Goal: Task Accomplishment & Management: Use online tool/utility

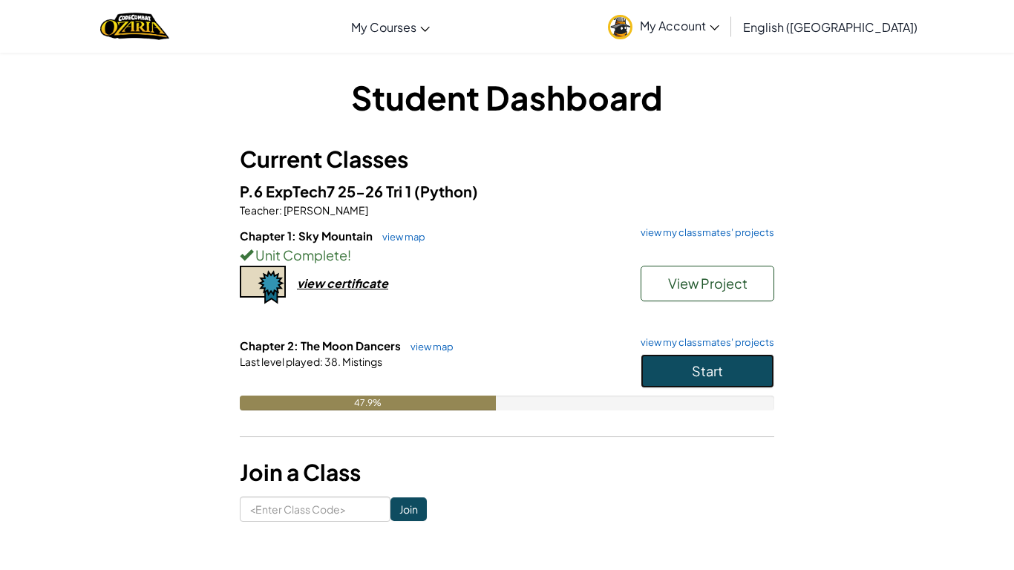
click at [680, 356] on button "Start" at bounding box center [708, 371] width 134 height 34
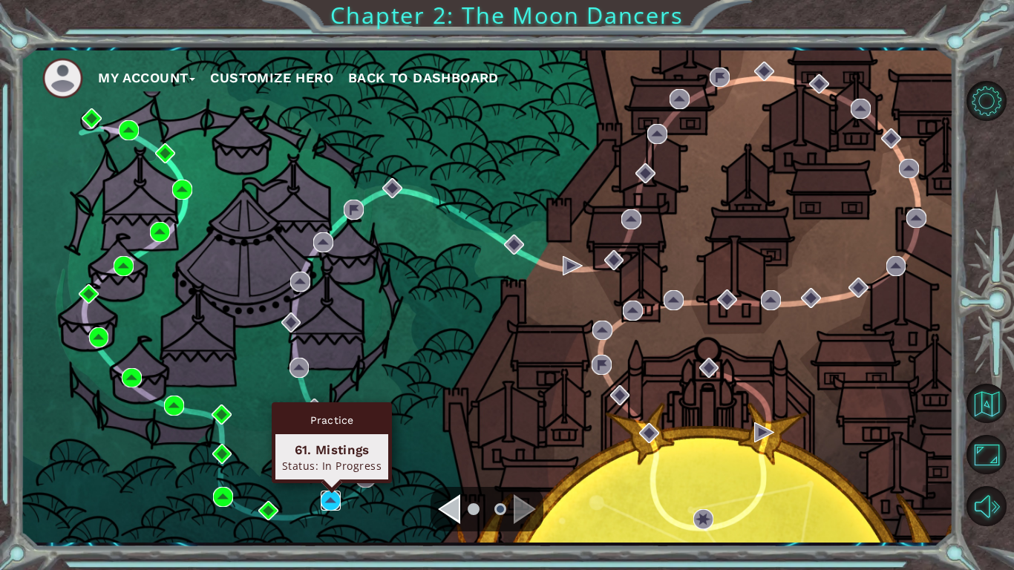
click at [334, 500] on img at bounding box center [331, 501] width 20 height 20
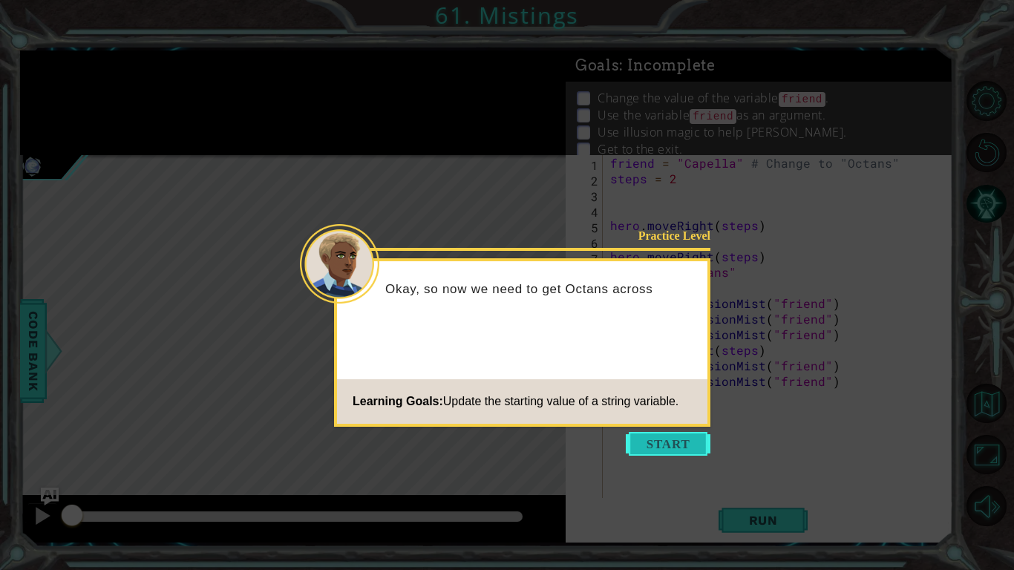
click at [662, 435] on button "Start" at bounding box center [668, 444] width 85 height 24
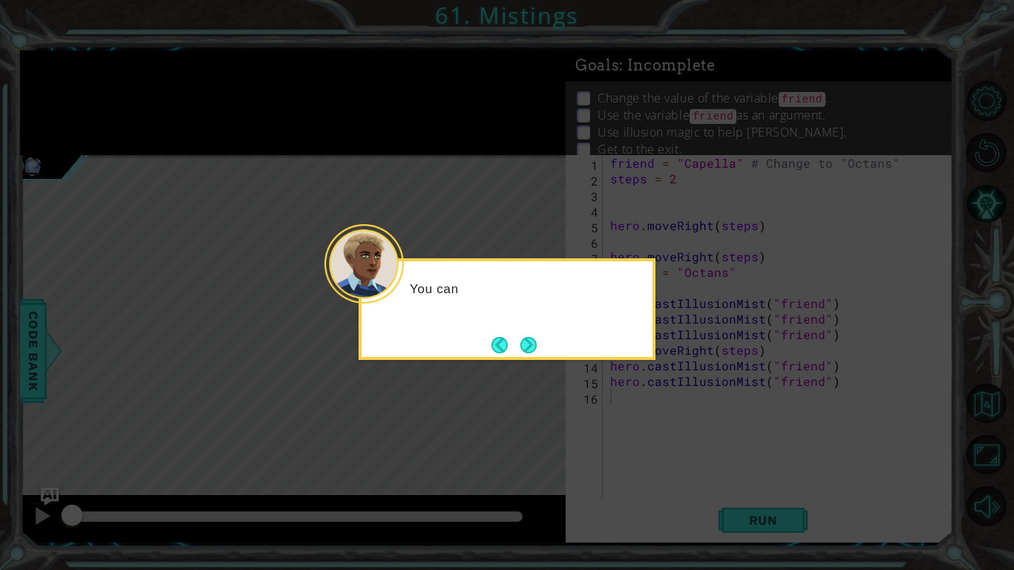
click at [662, 435] on icon at bounding box center [507, 285] width 1014 height 570
click at [526, 347] on button "Next" at bounding box center [529, 344] width 23 height 23
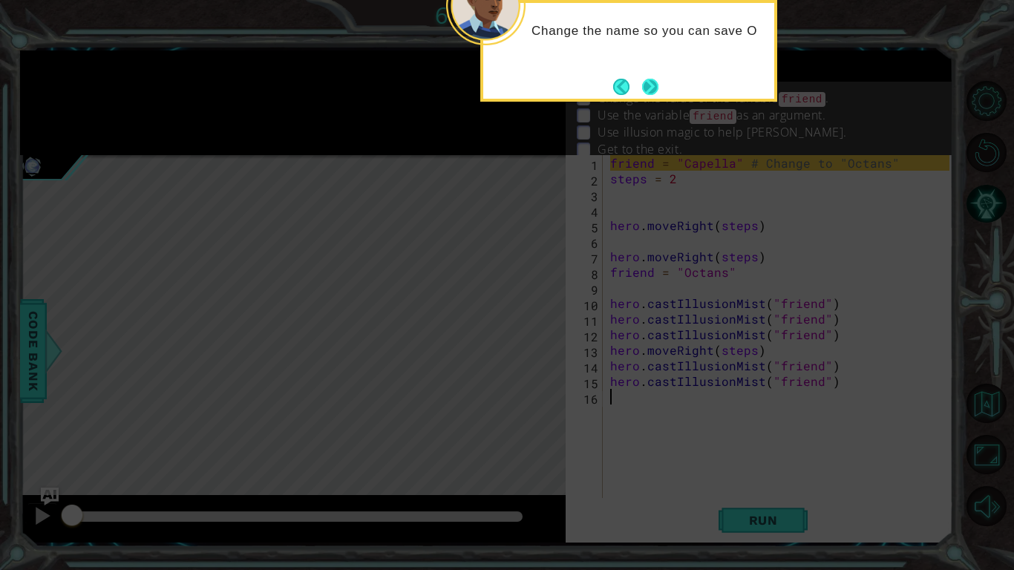
click at [651, 85] on button "Next" at bounding box center [650, 86] width 19 height 19
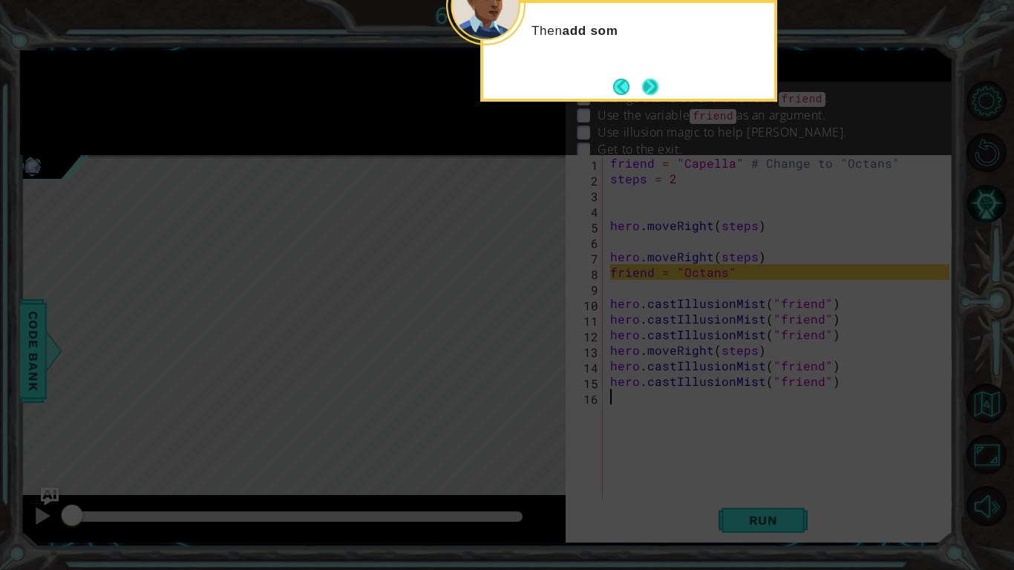
click at [649, 74] on button "Next" at bounding box center [651, 87] width 26 height 26
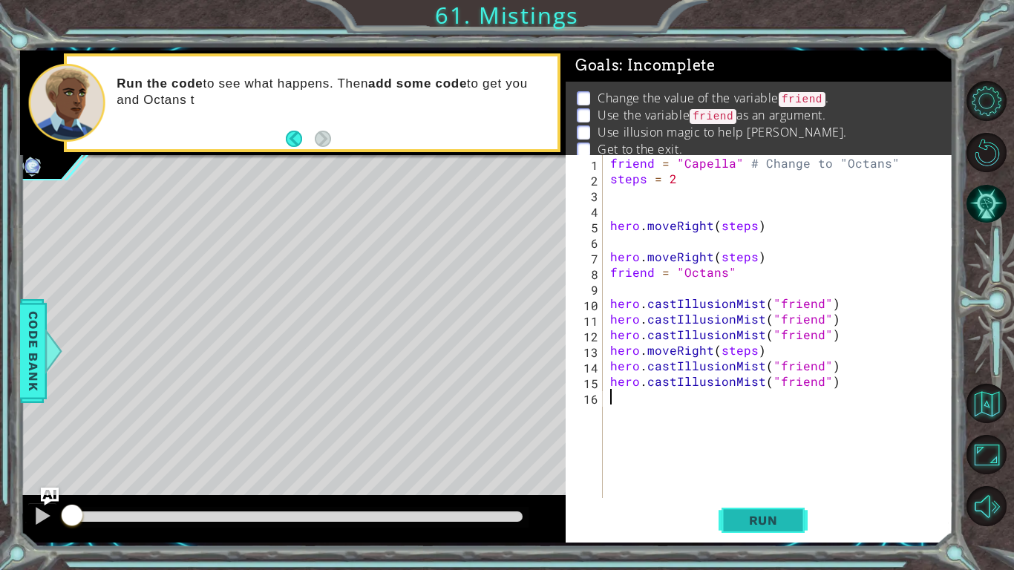
click at [753, 532] on button "Run" at bounding box center [763, 520] width 89 height 39
click at [748, 522] on span "Run" at bounding box center [763, 520] width 59 height 15
click at [42, 516] on div at bounding box center [42, 515] width 19 height 19
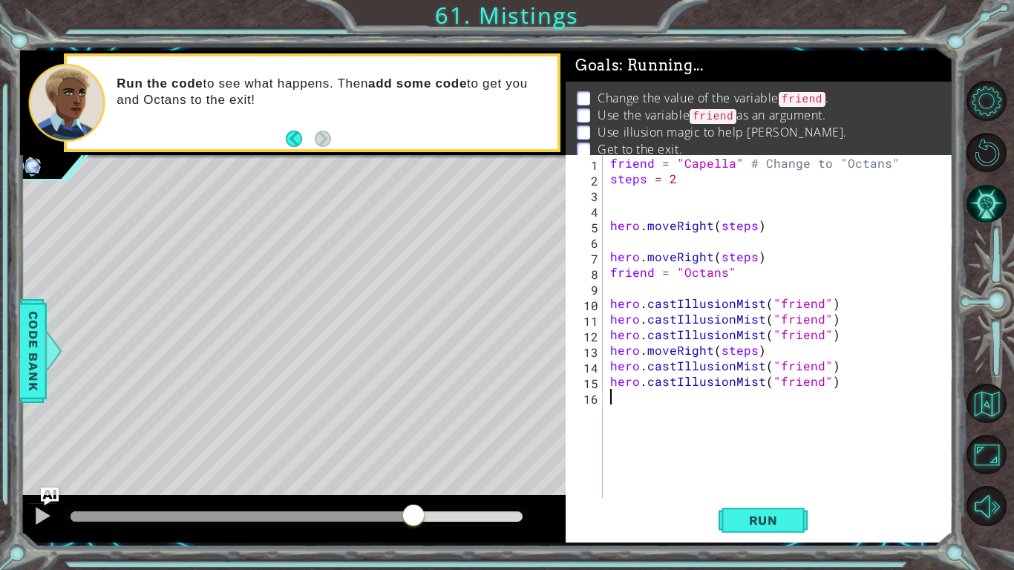
drag, startPoint x: 143, startPoint y: 521, endPoint x: 414, endPoint y: 523, distance: 271.0
click at [414, 523] on div at bounding box center [297, 517] width 464 height 21
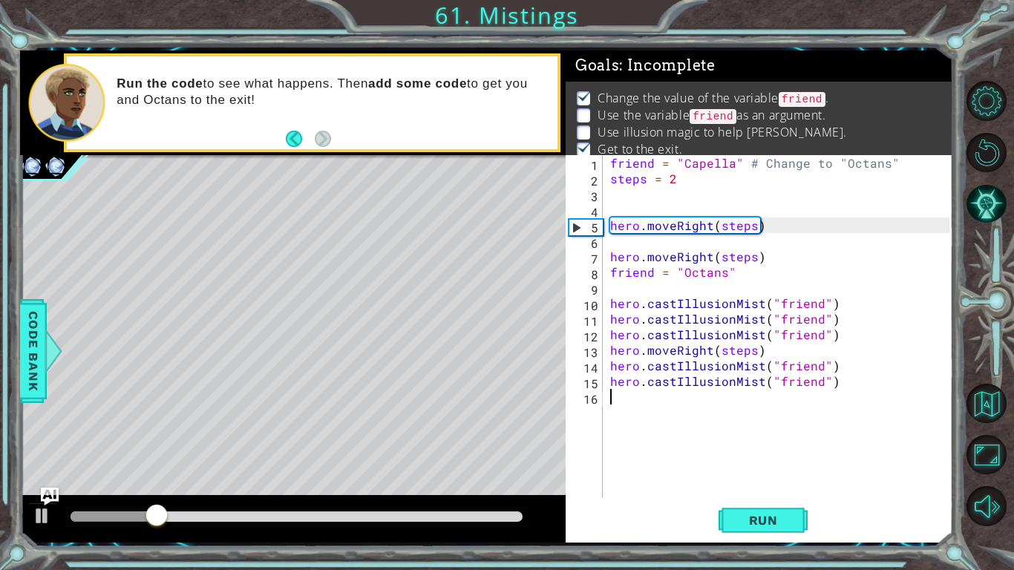
scroll to position [5, 0]
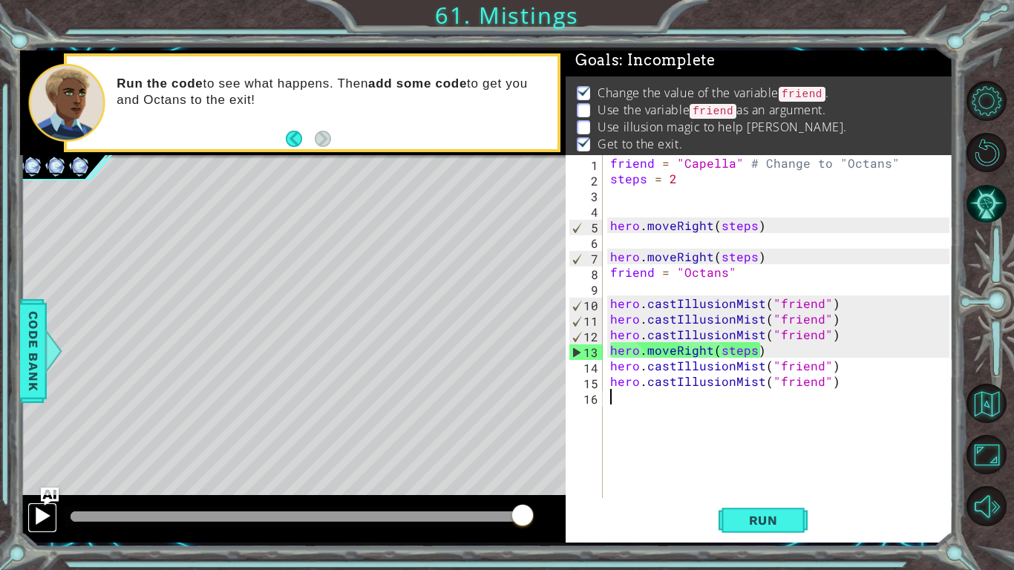
click at [35, 524] on div at bounding box center [42, 515] width 19 height 19
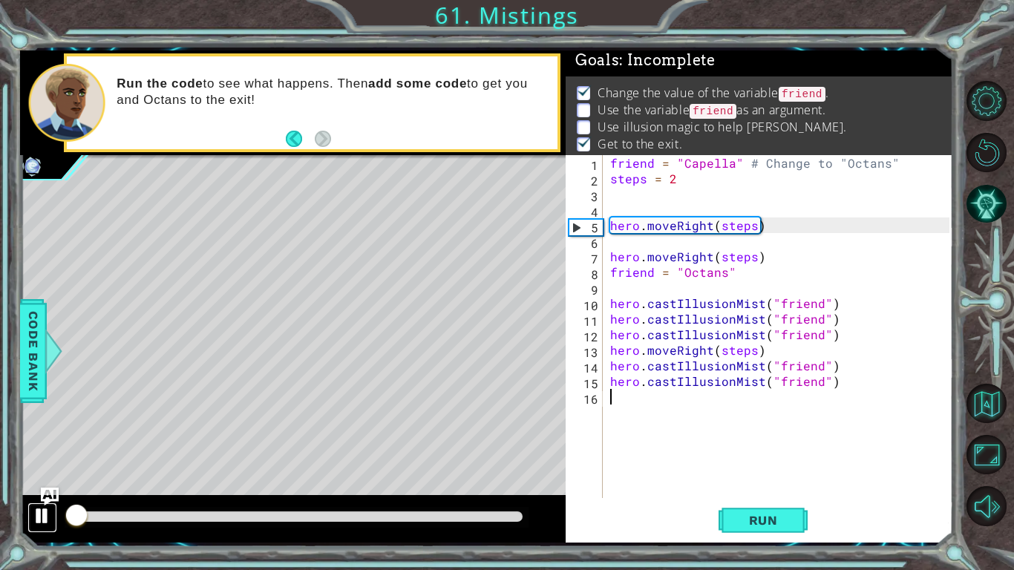
click at [35, 524] on div at bounding box center [42, 515] width 19 height 19
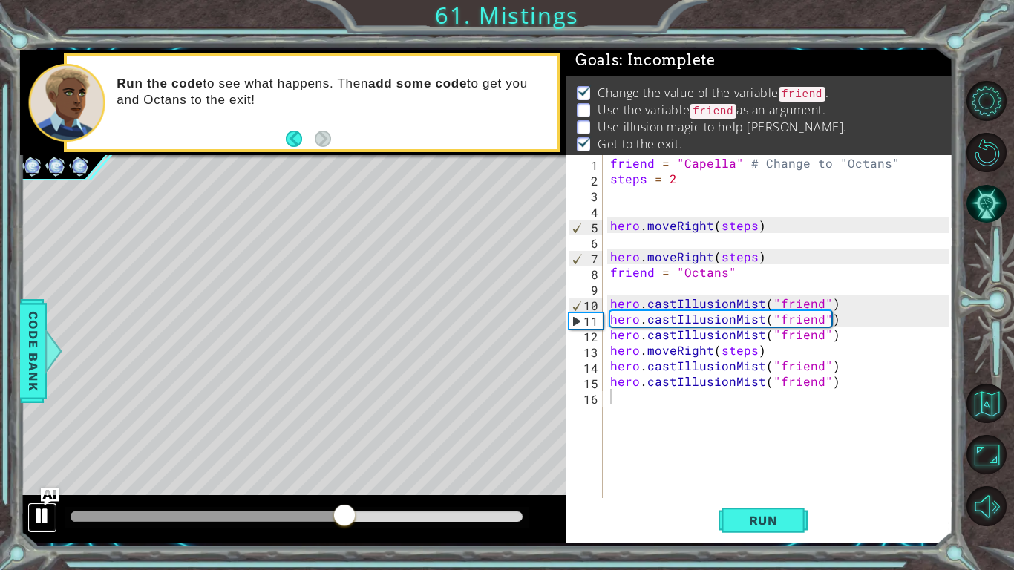
click at [35, 524] on div at bounding box center [42, 515] width 19 height 19
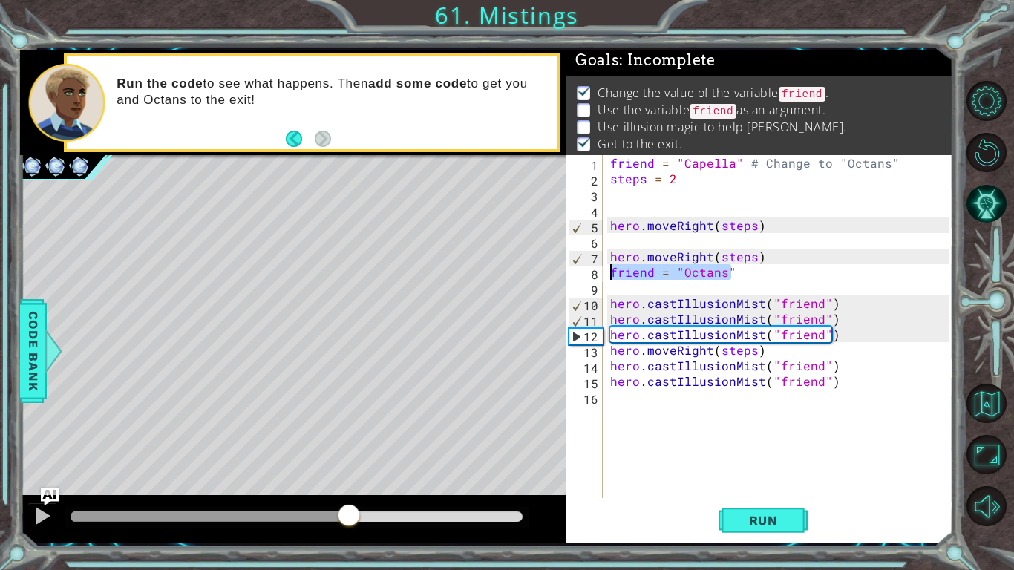
drag, startPoint x: 732, startPoint y: 275, endPoint x: 590, endPoint y: 272, distance: 141.8
click at [590, 272] on div "1 2 3 4 5 6 7 8 9 10 11 12 13 14 15 16 friend = "Capella" # Change to "Octans" …" at bounding box center [758, 326] width 384 height 343
type textarea "friend = "Octans""
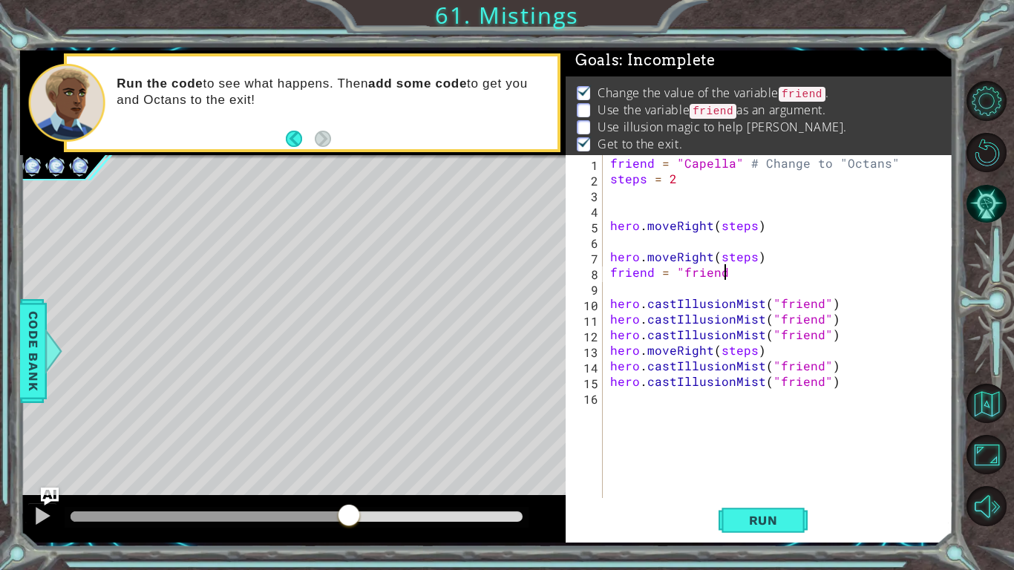
scroll to position [0, 7]
click at [774, 522] on span "Run" at bounding box center [763, 520] width 59 height 15
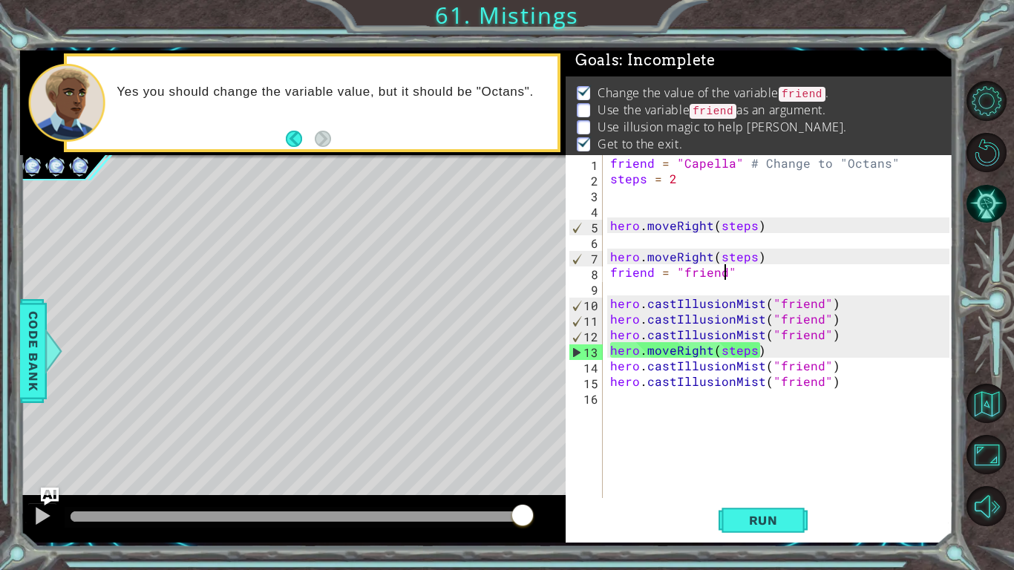
click at [724, 275] on div "friend = "Capella" # Change to "Octans" steps = 2 hero . moveRight ( steps ) he…" at bounding box center [782, 342] width 350 height 374
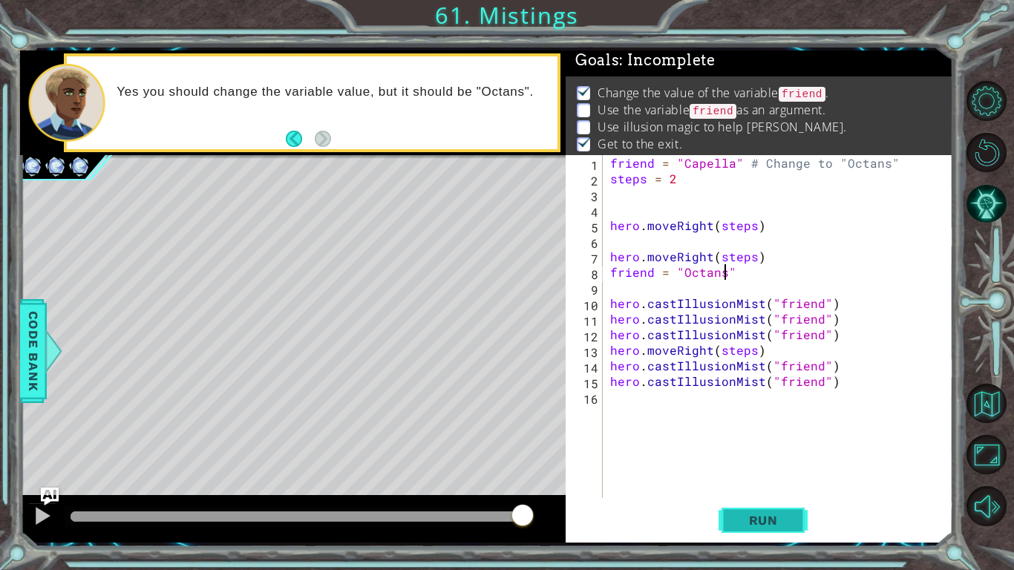
click at [732, 513] on button "Run" at bounding box center [763, 520] width 89 height 39
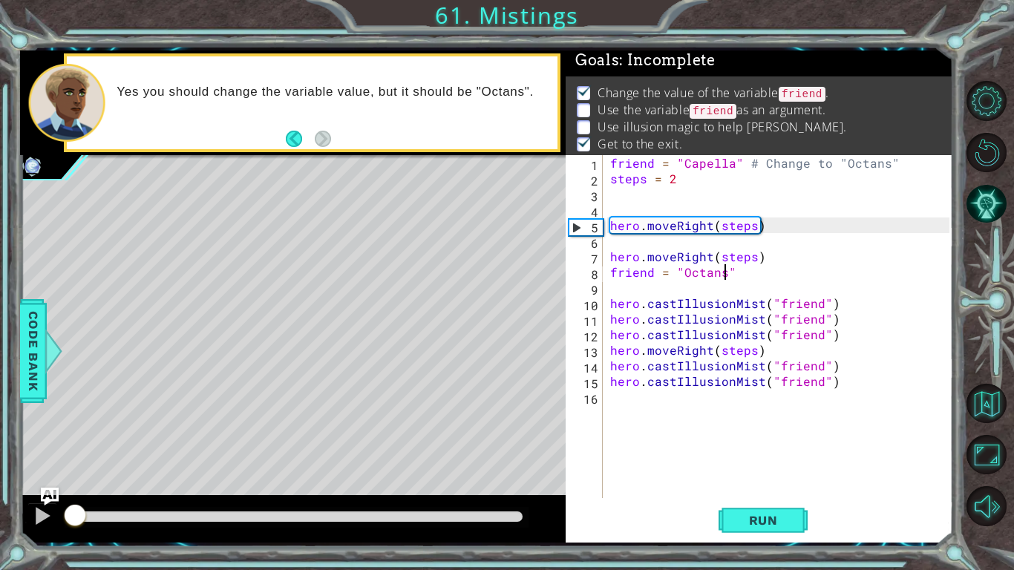
drag, startPoint x: 129, startPoint y: 520, endPoint x: 0, endPoint y: 553, distance: 133.4
click at [0, 553] on div "1 ההההההההההההההההההההההההההההההההההההההההההההההההההההההההההההההההההההההההההההה…" at bounding box center [507, 285] width 1014 height 570
click at [38, 519] on div at bounding box center [42, 515] width 19 height 19
drag, startPoint x: 119, startPoint y: 508, endPoint x: 0, endPoint y: 544, distance: 124.0
click at [0, 544] on div "1 ההההההההההההההההההההההההההההההההההההההההההההההההההההההההההההההההההההההההההההה…" at bounding box center [507, 285] width 1014 height 570
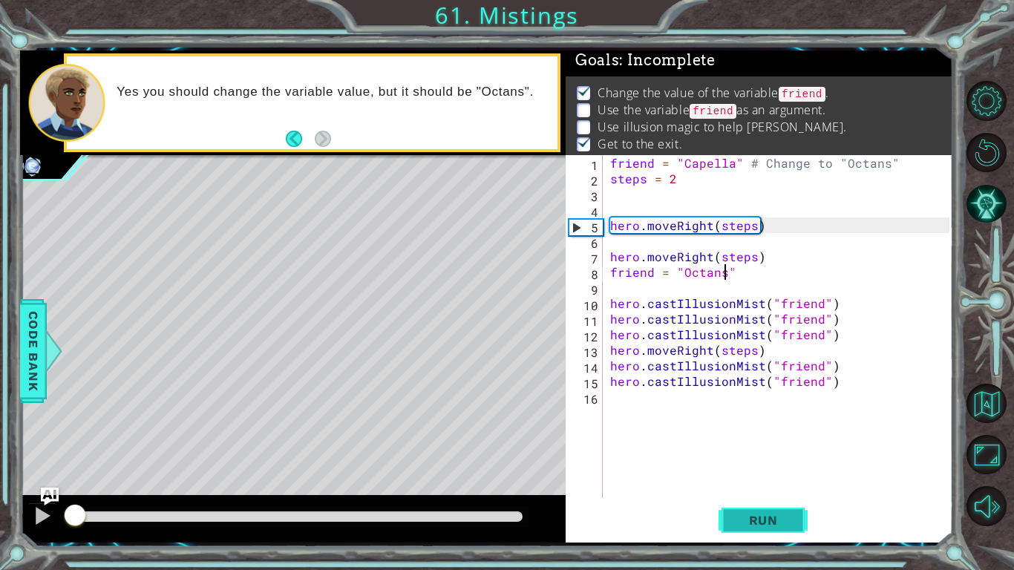
click at [745, 526] on span "Run" at bounding box center [763, 520] width 59 height 15
click at [43, 518] on div at bounding box center [42, 515] width 19 height 19
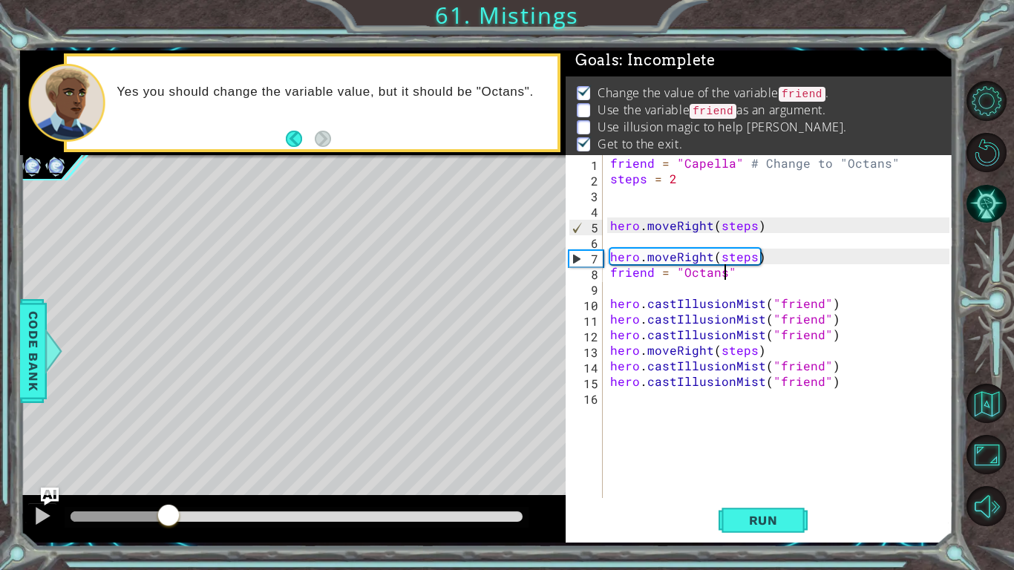
click at [753, 226] on div "friend = "Capella" # Change to "Octans" steps = 2 hero . moveRight ( steps ) he…" at bounding box center [782, 342] width 350 height 374
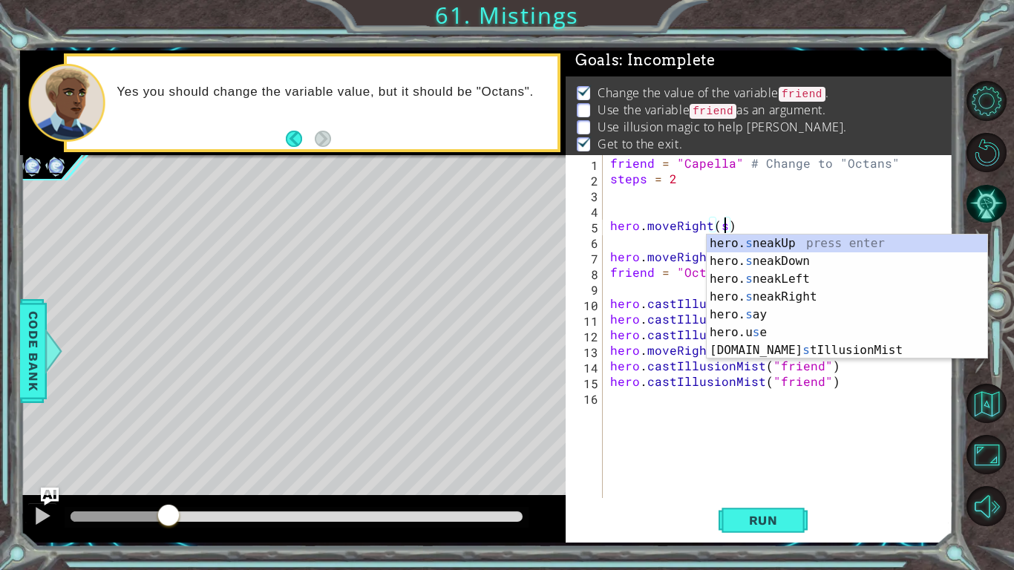
type textarea "hero.moveRight()"
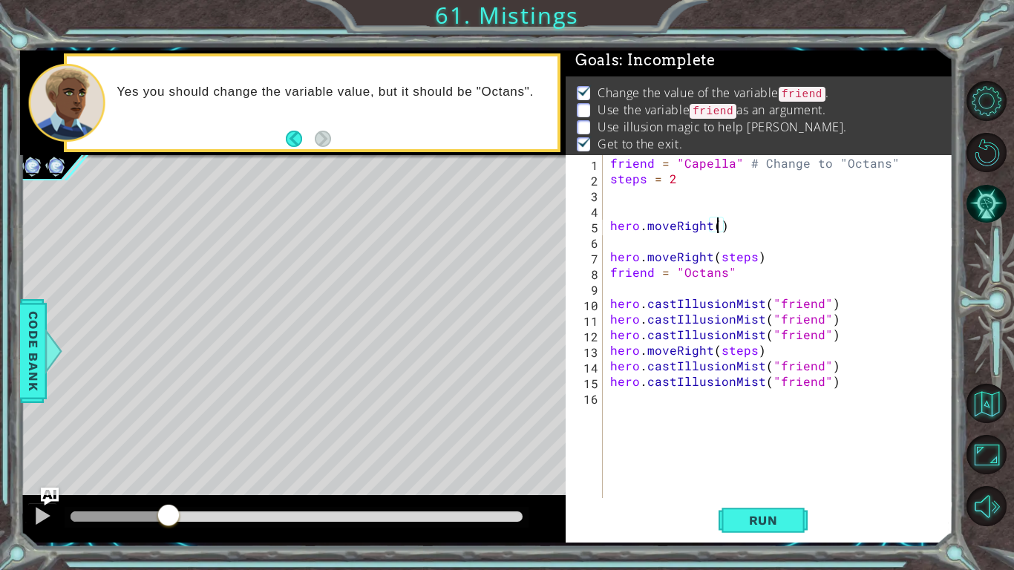
click at [615, 242] on div "friend = "Capella" # Change to "Octans" steps = 2 hero . moveRight ( ) hero . m…" at bounding box center [782, 342] width 350 height 374
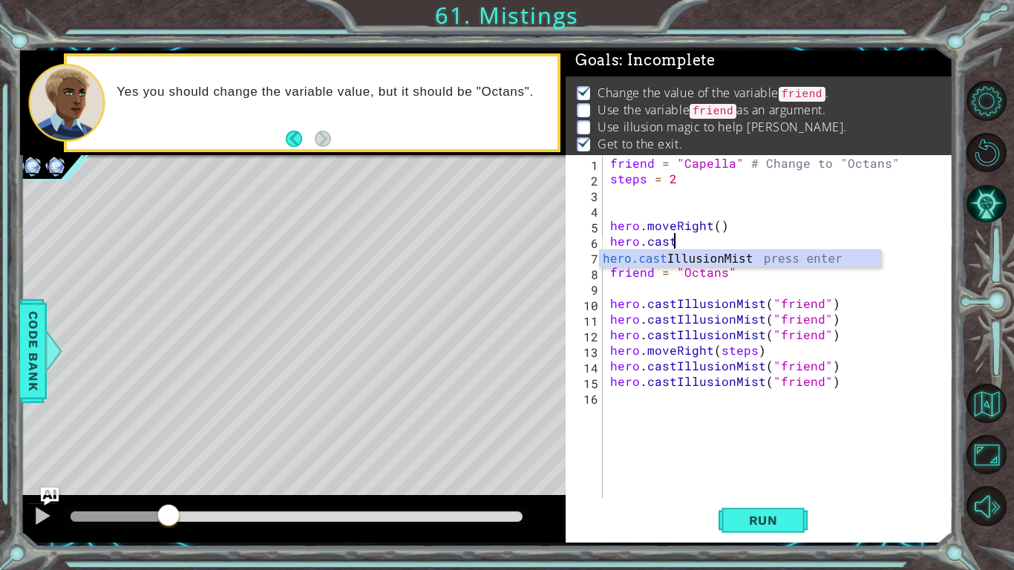
scroll to position [0, 3]
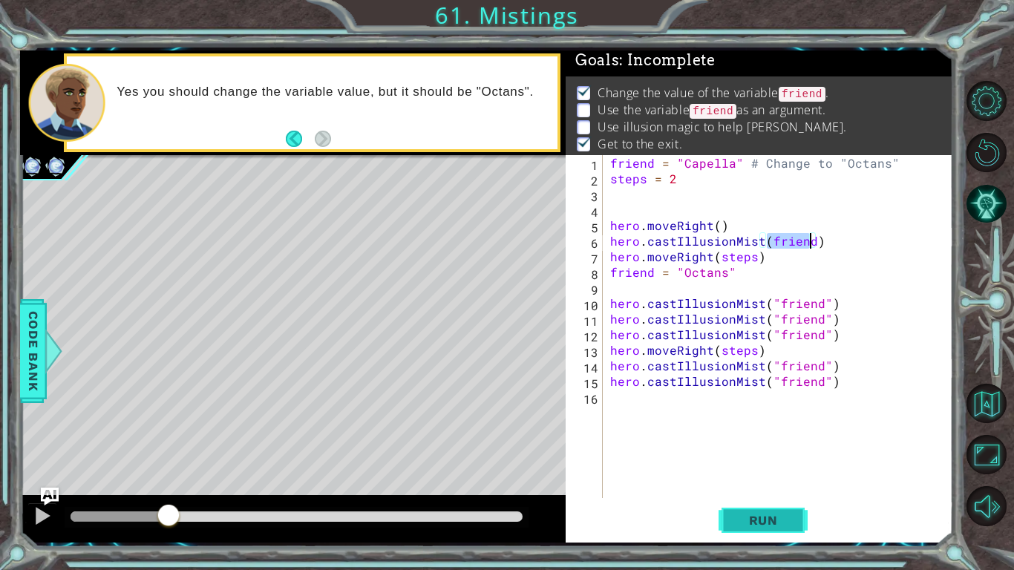
click at [780, 518] on span "Run" at bounding box center [763, 520] width 59 height 15
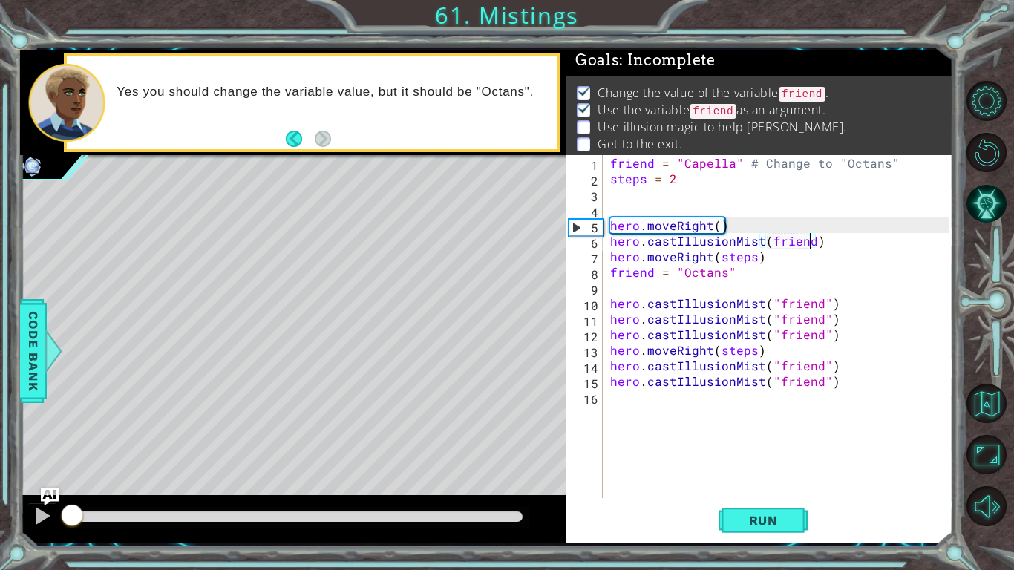
drag, startPoint x: 76, startPoint y: 514, endPoint x: 6, endPoint y: 541, distance: 75.0
click at [6, 541] on div "1 ההההההההההההההההההההההההההההההההההההההההההההההההההההההההההההההההההההההההההההה…" at bounding box center [507, 285] width 1014 height 570
drag, startPoint x: 732, startPoint y: 274, endPoint x: 545, endPoint y: 278, distance: 187.2
click at [545, 278] on div "1 ההההההההההההההההההההההההההההההההההההההההההההההההההההההההההההההההההההההההההההה…" at bounding box center [486, 296] width 933 height 492
type textarea "friend = "Octans""
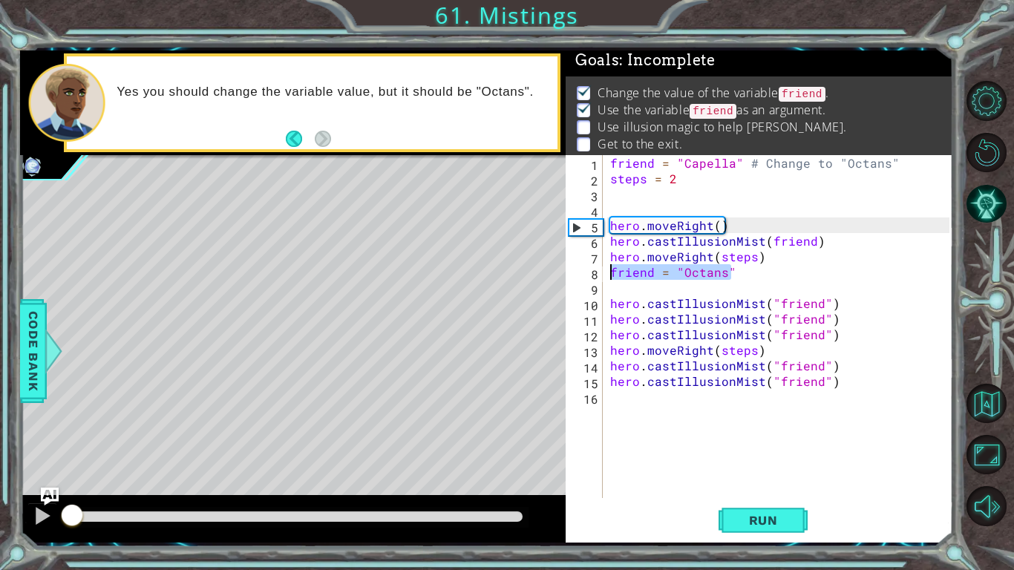
scroll to position [0, 0]
click at [732, 168] on div "friend = "Capella" # Change to "Octans" steps = 2 hero . moveRight ( ) hero . c…" at bounding box center [782, 342] width 350 height 374
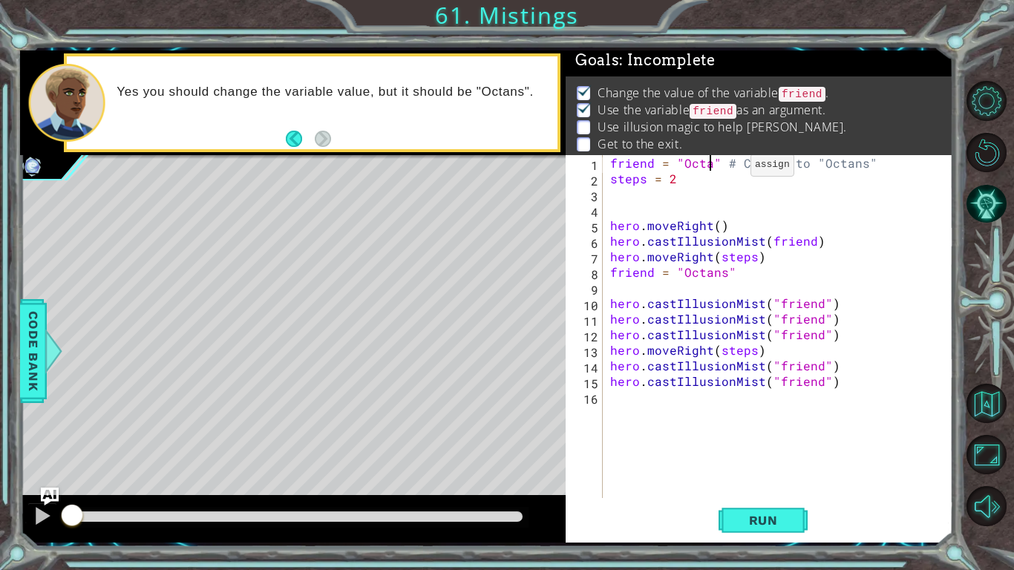
scroll to position [0, 7]
drag, startPoint x: 733, startPoint y: 272, endPoint x: 433, endPoint y: 272, distance: 300.0
click at [433, 272] on div "1 ההההההההההההההההההההההההההההההההההההההההההההההההההההההההההההההההההההההההההההה…" at bounding box center [486, 296] width 933 height 492
type textarea "friend = "Octans""
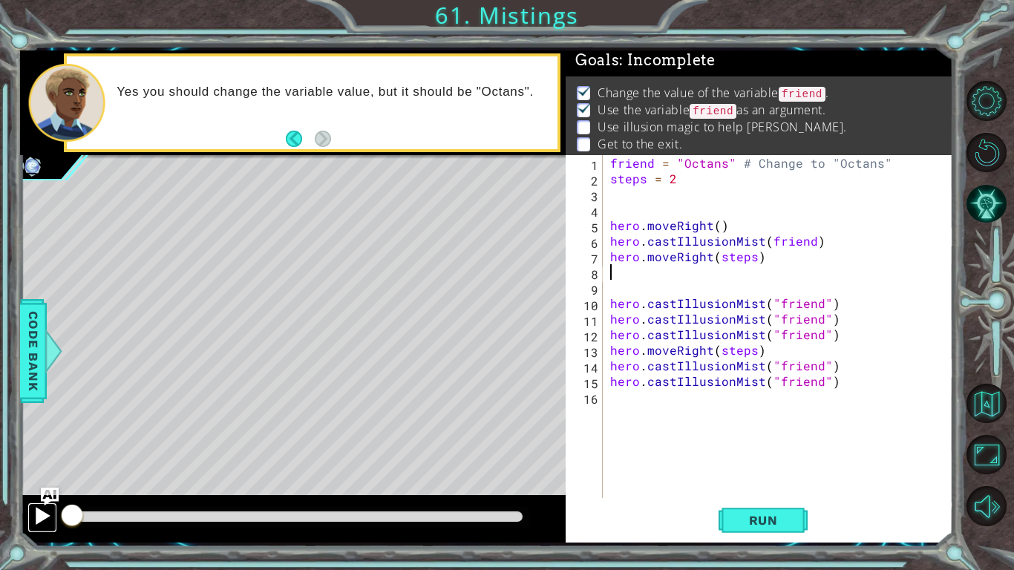
click at [42, 514] on div at bounding box center [42, 515] width 19 height 19
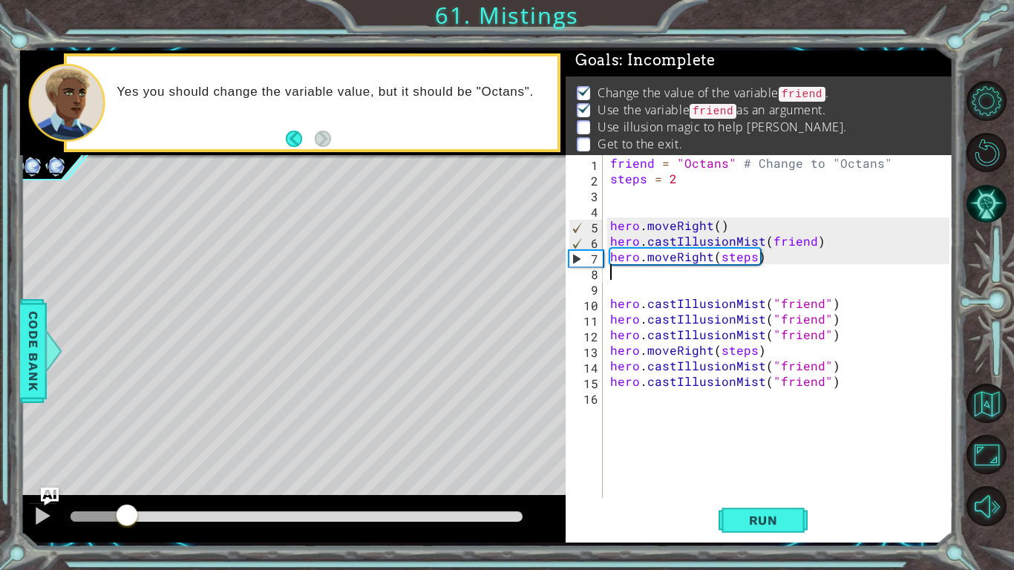
drag, startPoint x: 129, startPoint y: 515, endPoint x: 112, endPoint y: 512, distance: 17.3
click at [114, 512] on div at bounding box center [127, 516] width 27 height 27
click at [756, 160] on div "friend = "Octans" # Change to "Octans" steps = 2 hero . moveRight ( ) hero . ca…" at bounding box center [782, 342] width 350 height 374
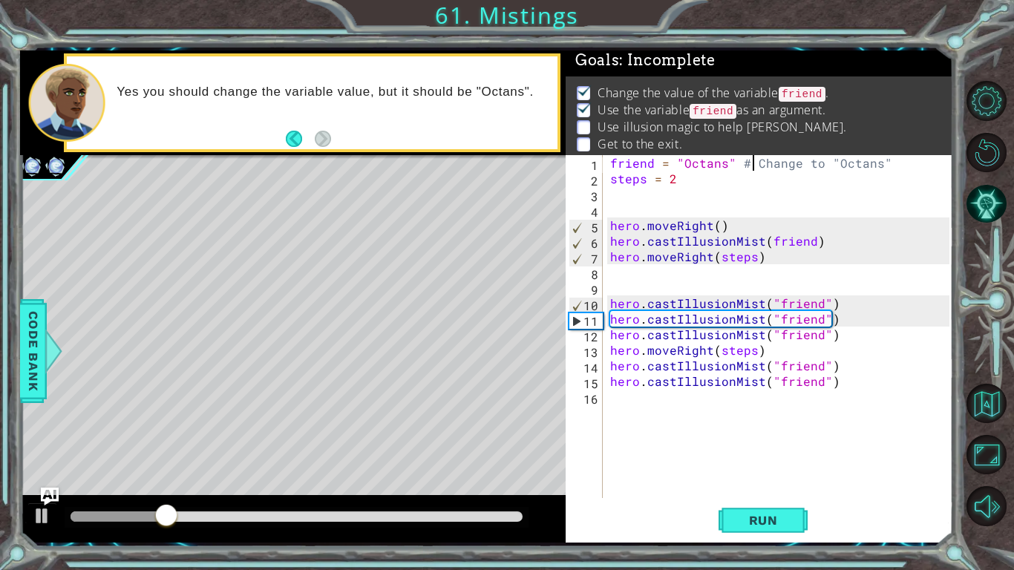
click at [742, 165] on div "friend = "Octans" # Change to "Octans" steps = 2 hero . moveRight ( ) hero . ca…" at bounding box center [782, 342] width 350 height 374
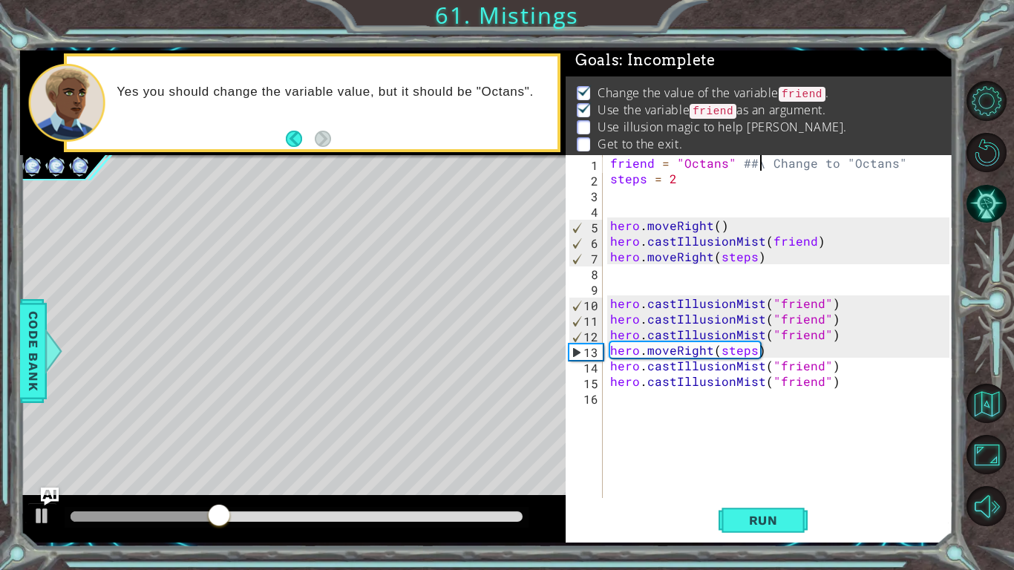
scroll to position [0, 10]
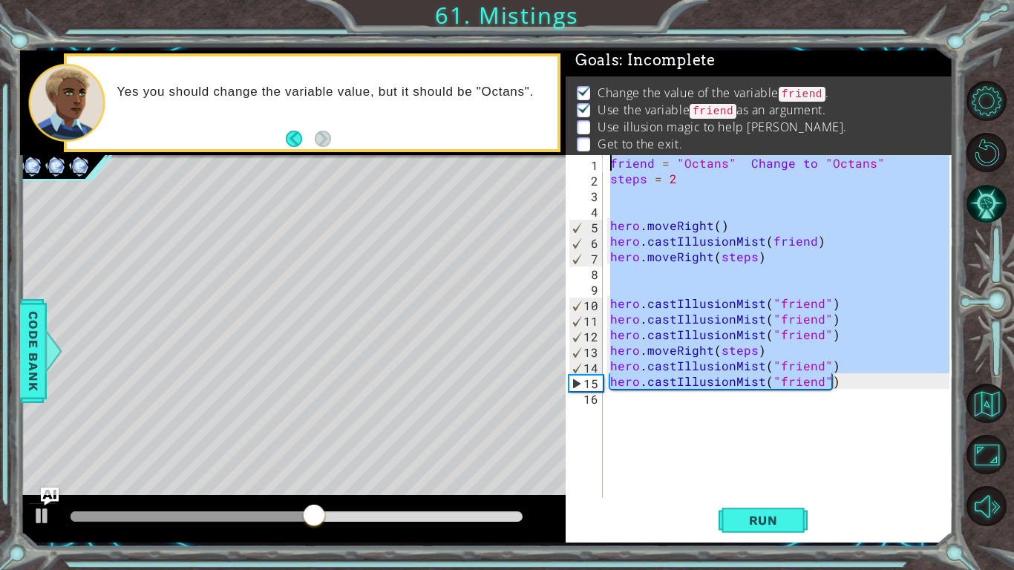
drag, startPoint x: 875, startPoint y: 385, endPoint x: 119, endPoint y: 128, distance: 798.3
click at [119, 128] on div "1 ההההההההההההההההההההההההההההההההההההההההההההההההההההההההההההההההההההההההההההה…" at bounding box center [486, 296] width 933 height 492
type textarea "\"
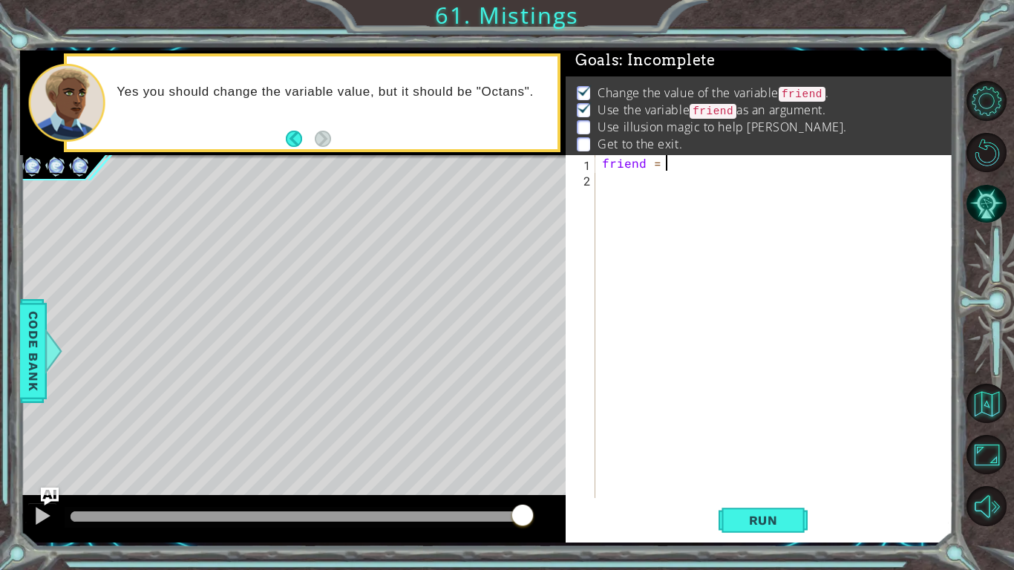
scroll to position [0, 4]
type textarea "friend = "Octans""
click at [607, 186] on div "friend = "Octans"" at bounding box center [777, 342] width 357 height 374
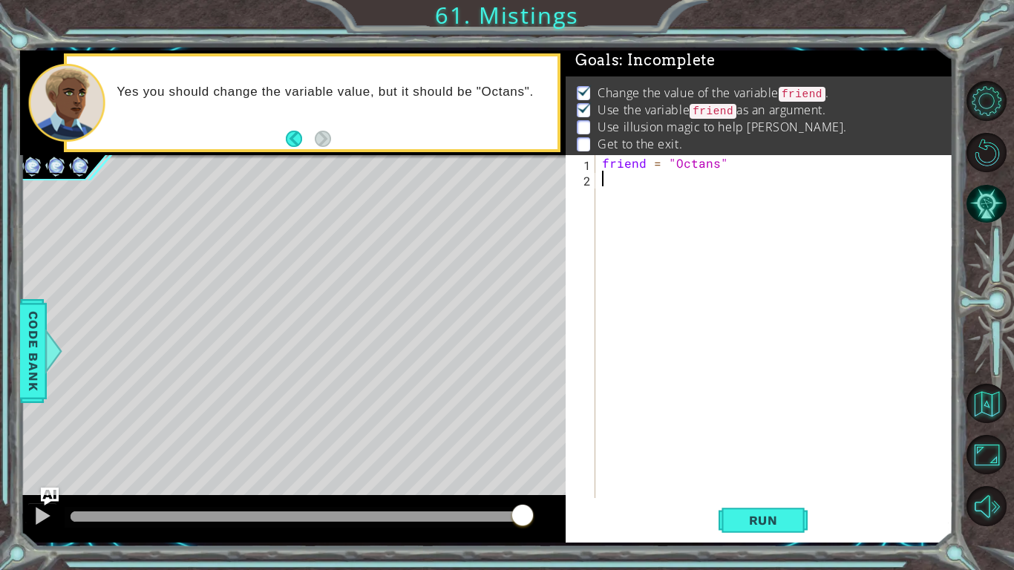
click at [624, 188] on div "friend = "Octans"" at bounding box center [777, 342] width 357 height 374
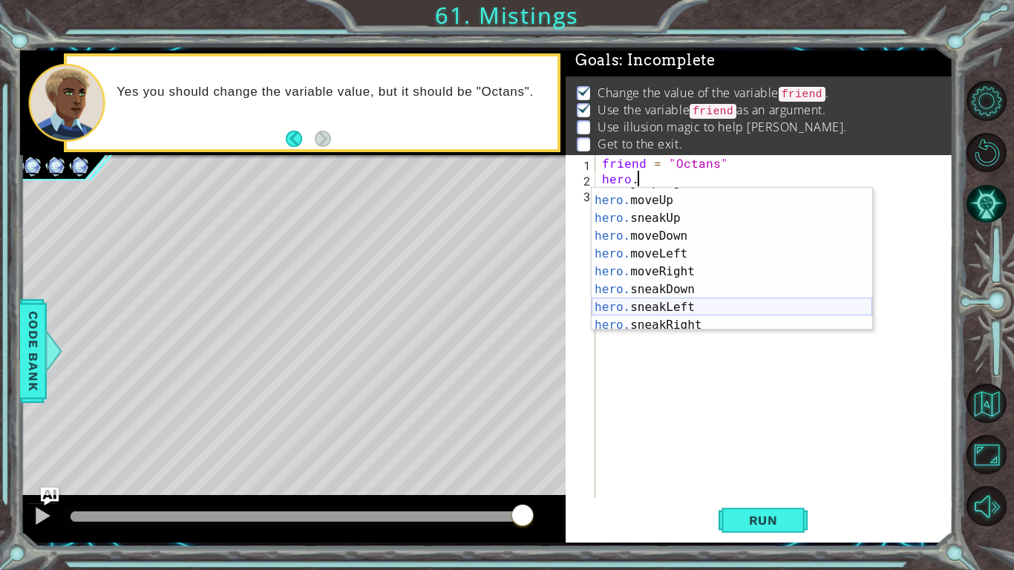
scroll to position [76, 0]
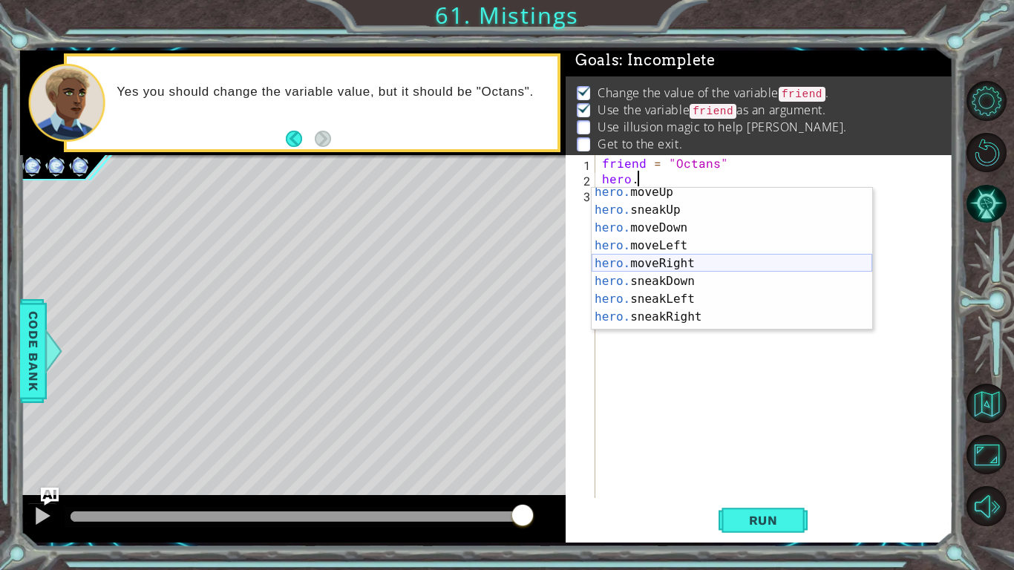
click at [677, 267] on div "hero. moveUp press enter hero. sneakUp press enter hero. moveDown press enter h…" at bounding box center [732, 272] width 281 height 178
type textarea "hero.moveRight(1)"
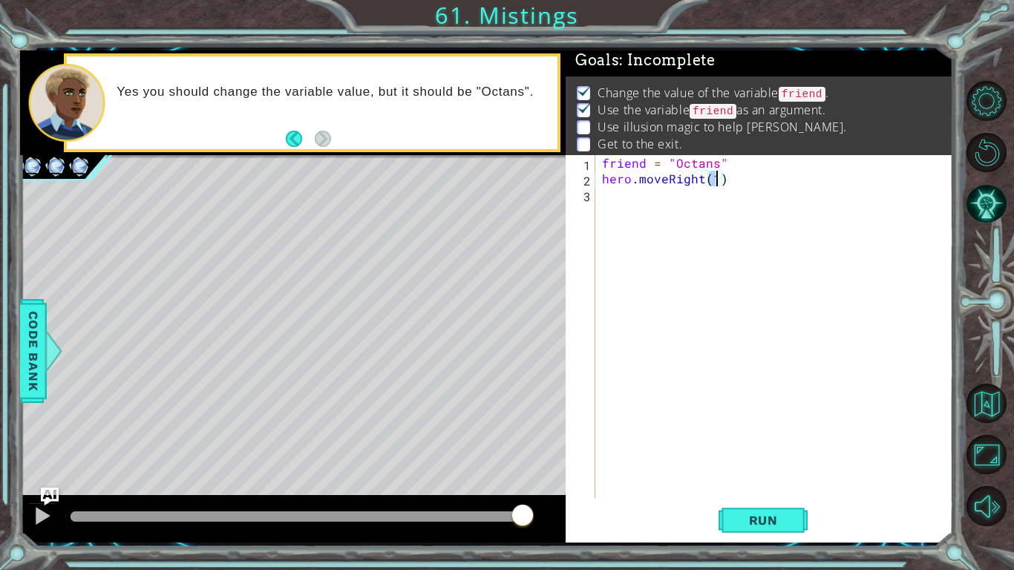
click at [630, 192] on div "friend = "Octans" hero . moveRight ( 1 )" at bounding box center [777, 342] width 357 height 374
click at [35, 523] on div at bounding box center [42, 515] width 19 height 19
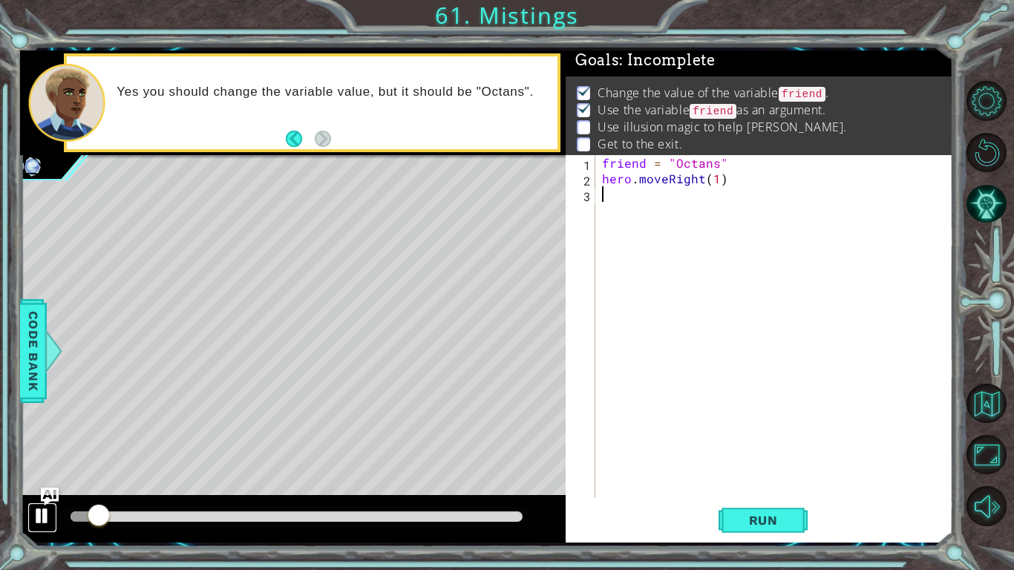
click at [35, 523] on div at bounding box center [42, 515] width 19 height 19
click at [629, 195] on div "friend = "Octans" hero . moveRight ( 1 )" at bounding box center [777, 342] width 357 height 374
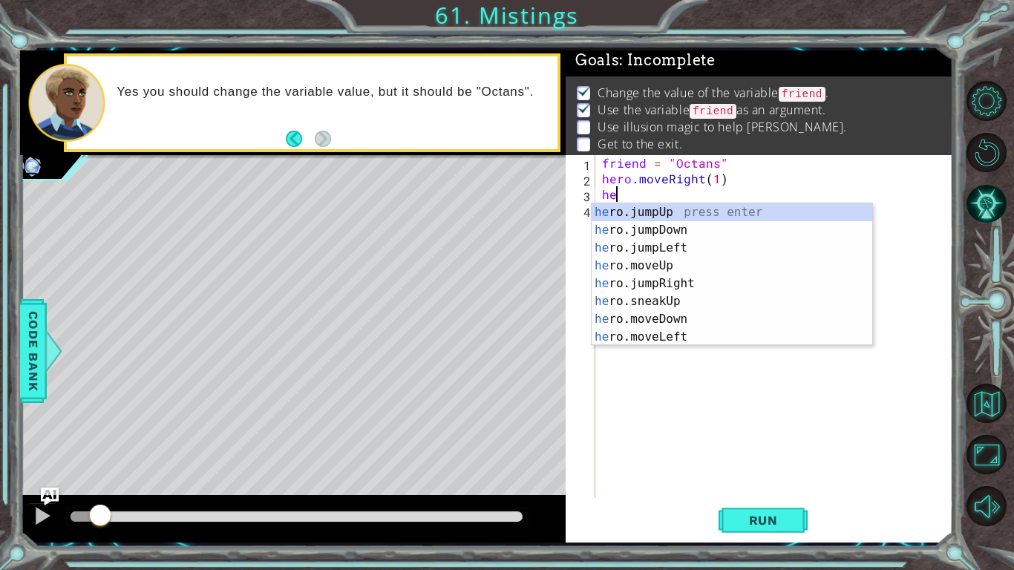
type textarea "h"
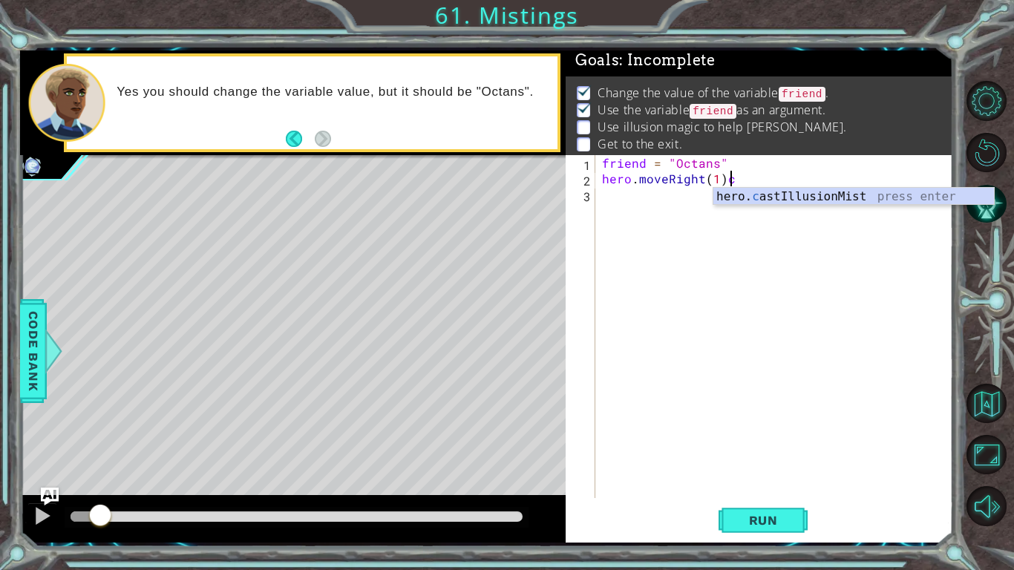
scroll to position [0, 7]
type textarea "hero.moveRight(1)"
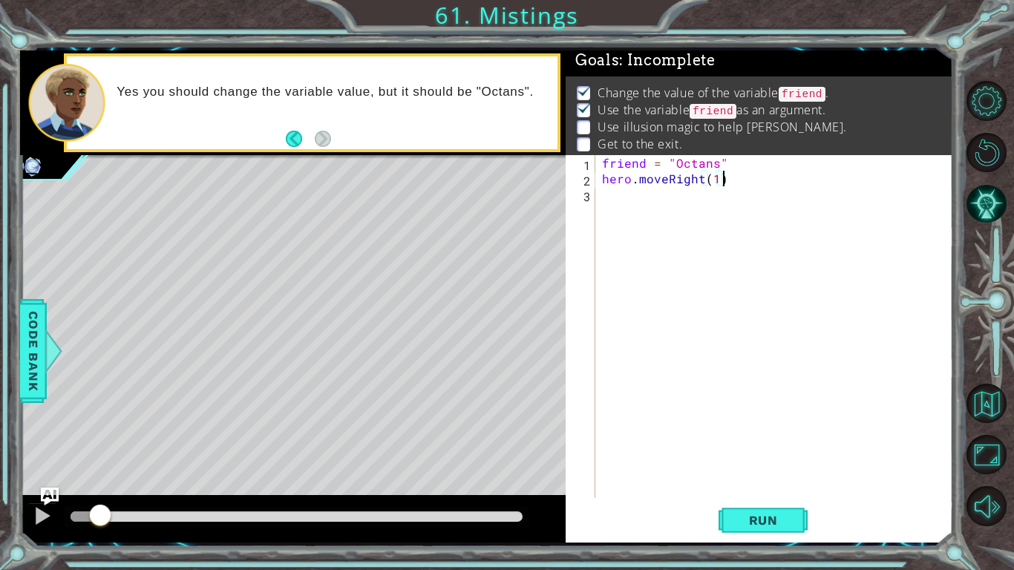
click at [610, 206] on div "friend = "Octans" hero . moveRight ( 1 )" at bounding box center [777, 342] width 357 height 374
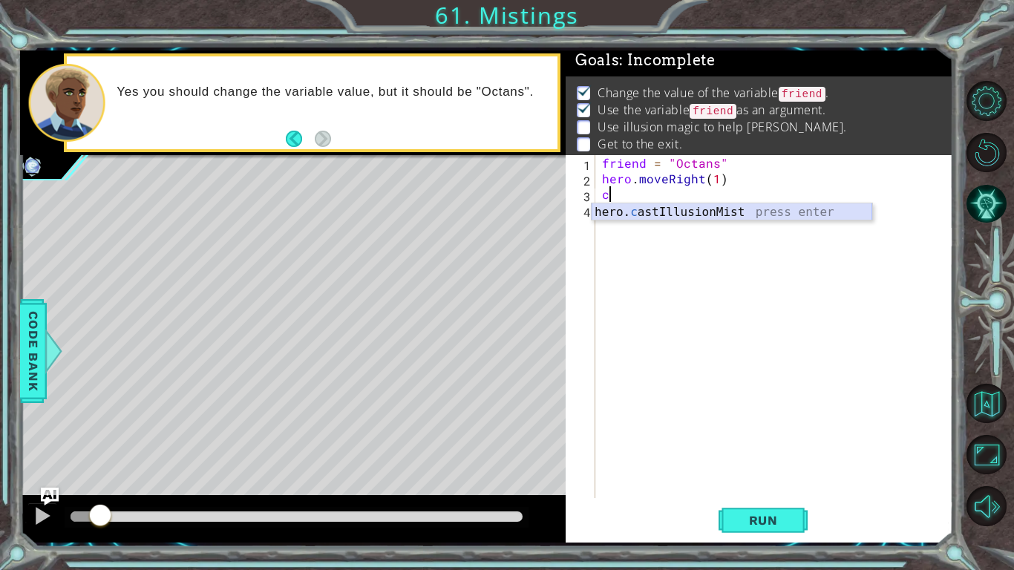
click at [646, 215] on div "hero. c astIllusionMist press enter" at bounding box center [732, 229] width 281 height 53
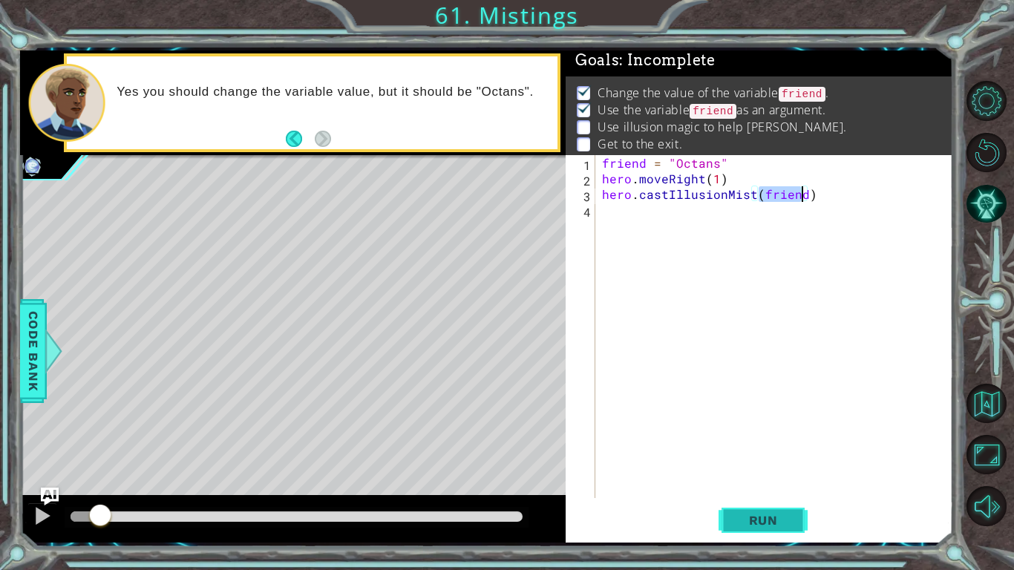
type textarea "hero.castIllusionMist(friend)"
click at [756, 520] on span "Run" at bounding box center [763, 520] width 59 height 15
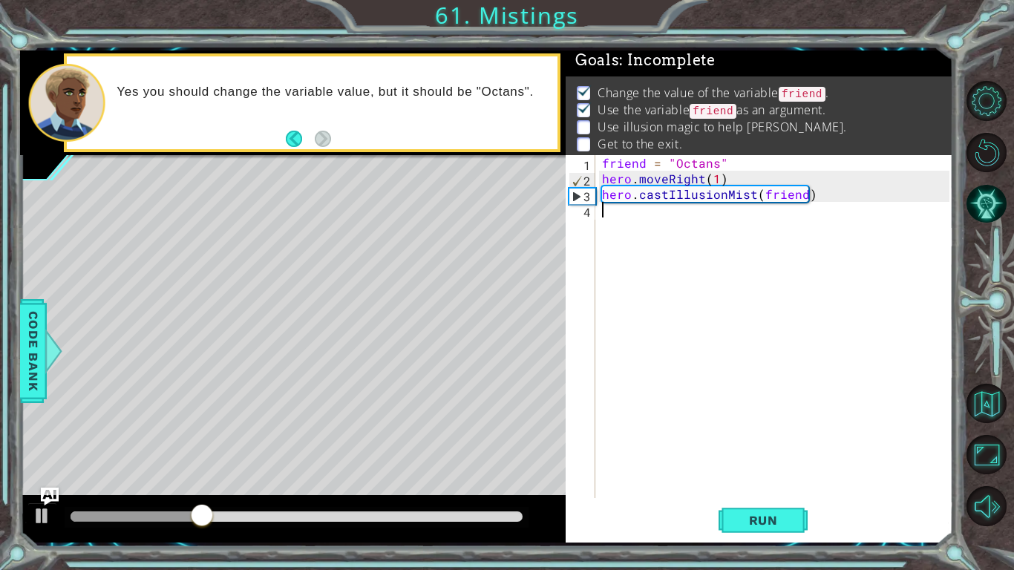
click at [618, 214] on div "friend = "Octans" hero . moveRight ( 1 ) hero . castIllusionMist ( friend )" at bounding box center [777, 342] width 357 height 374
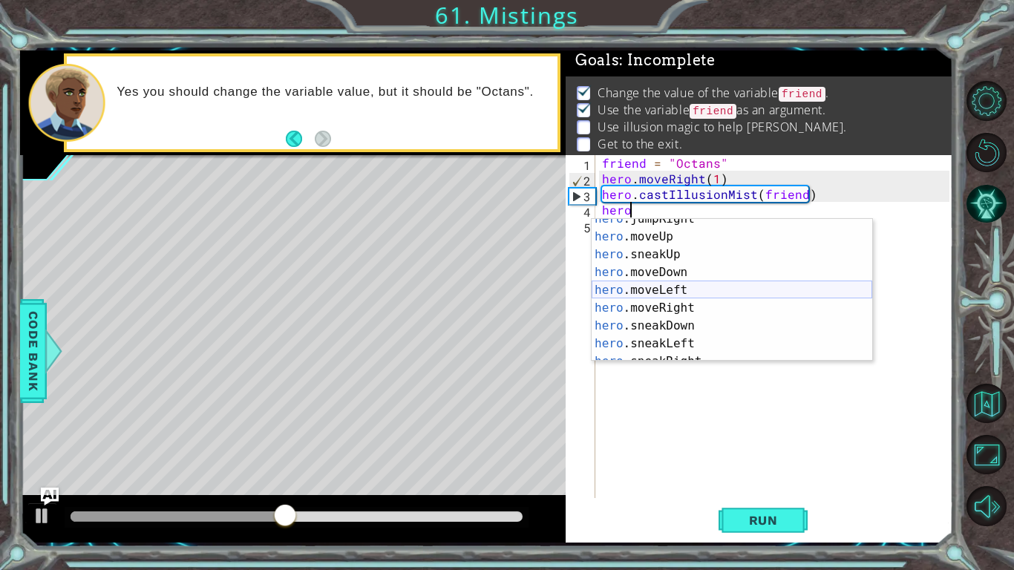
scroll to position [71, 0]
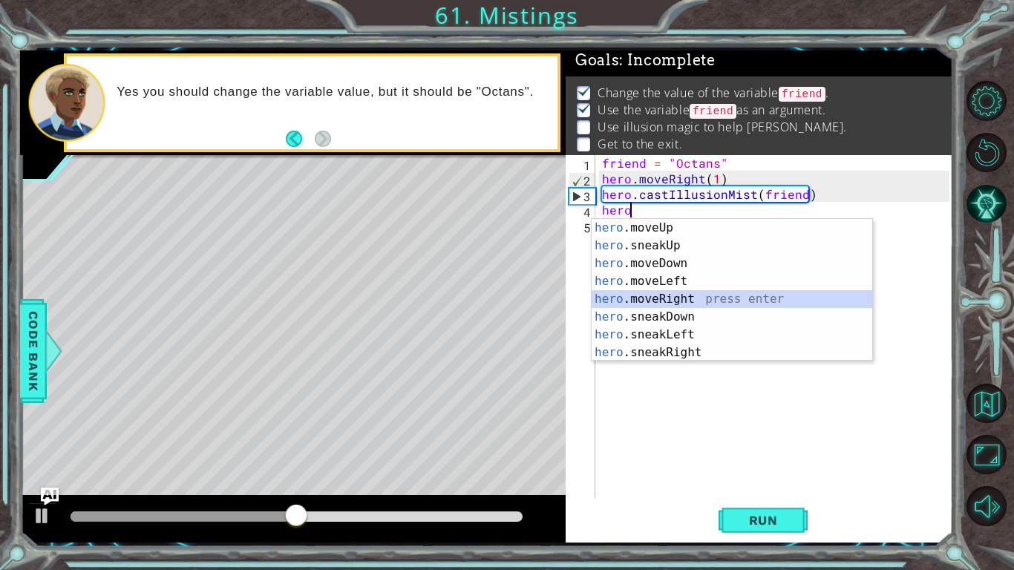
click at [685, 298] on div "hero .moveUp press enter hero .sneakUp press enter hero .moveDown press enter h…" at bounding box center [732, 308] width 281 height 178
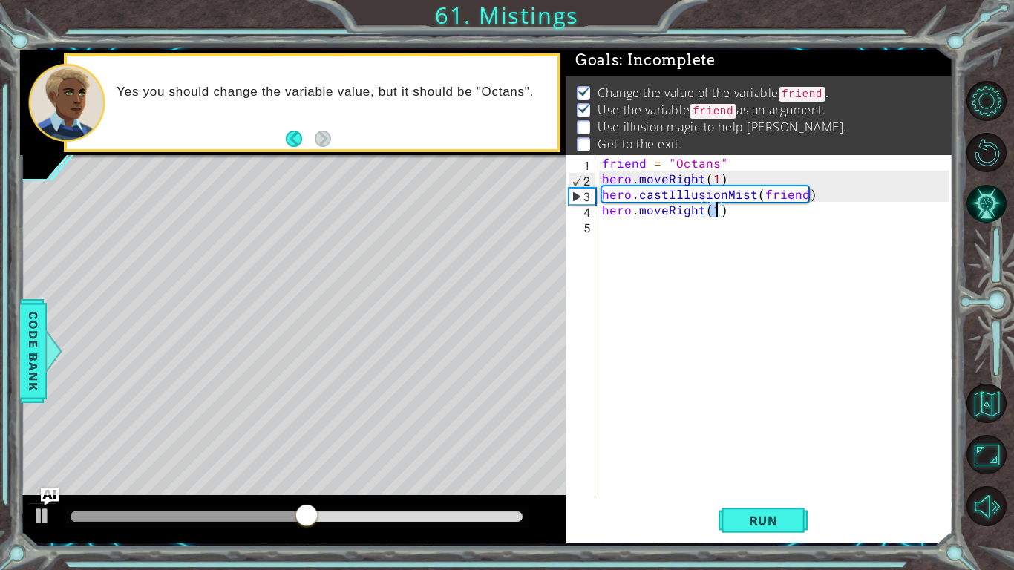
type textarea "hero.moveRight(2)"
click at [619, 234] on div "friend = "Octans" hero . moveRight ( 1 ) hero . castIllusionMist ( friend ) her…" at bounding box center [777, 342] width 357 height 374
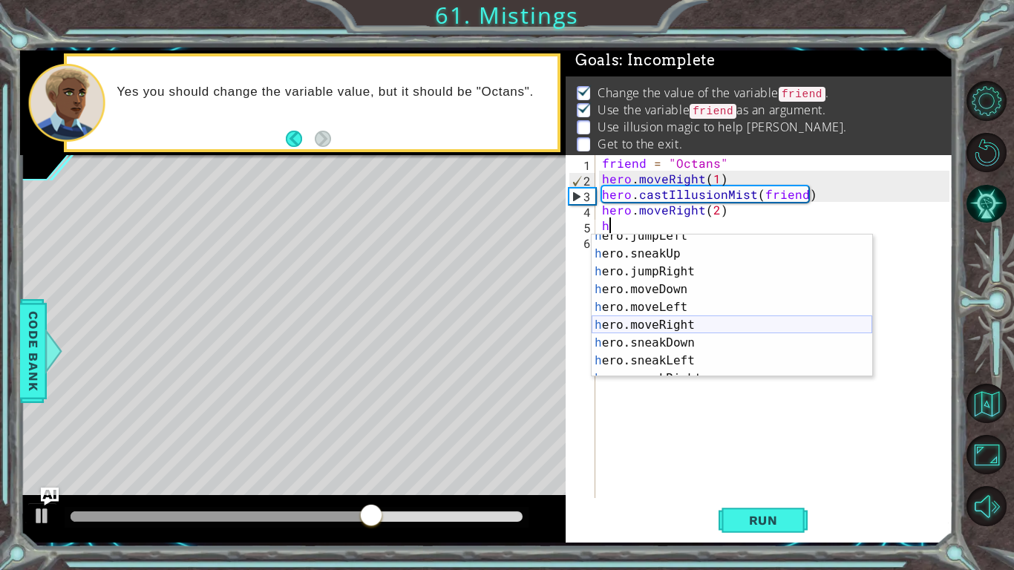
scroll to position [60, 0]
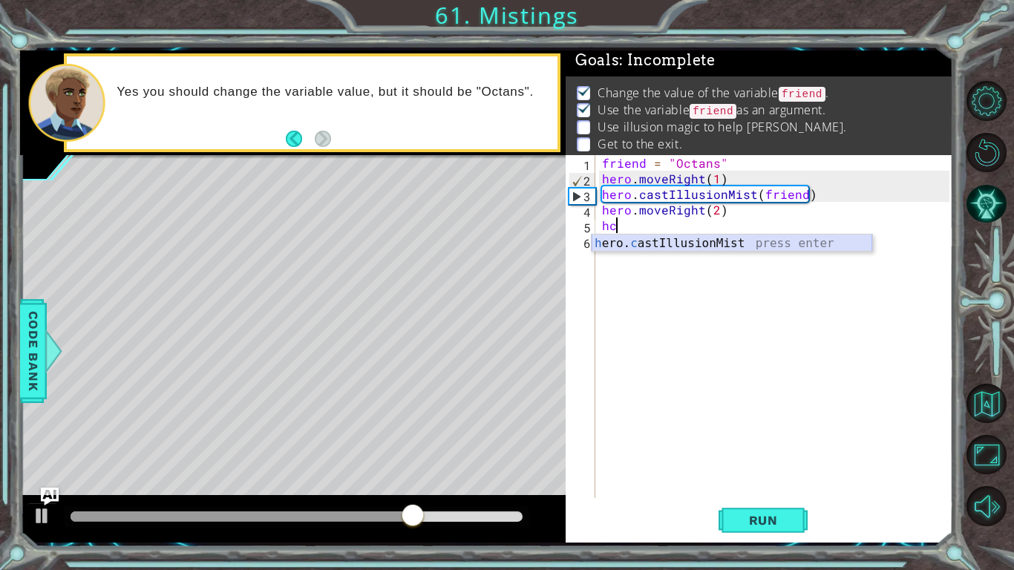
click at [646, 246] on div "h ero. c astIllusionMist press enter" at bounding box center [732, 261] width 281 height 53
type textarea "hero.castIllusionMist(friend)"
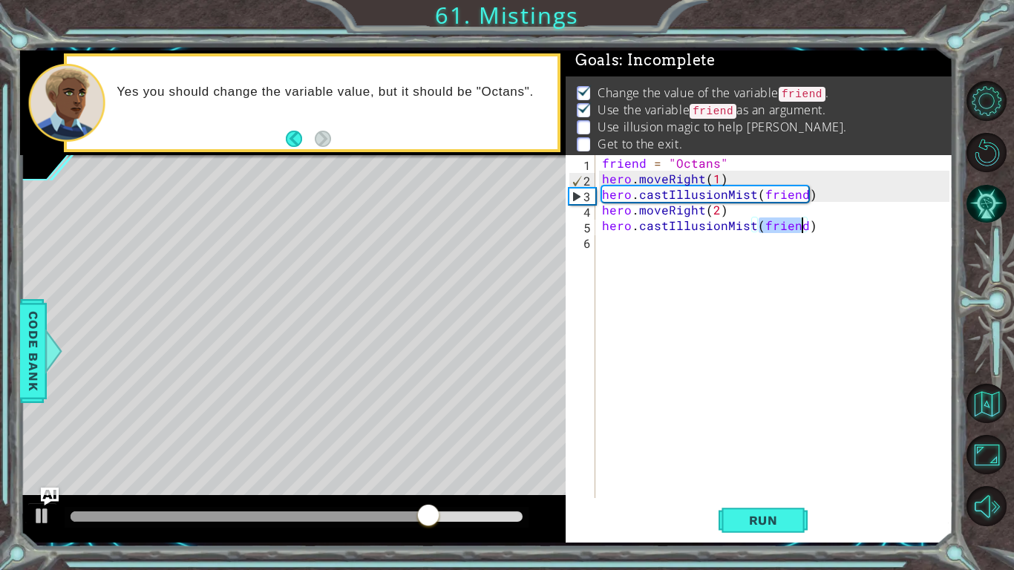
click at [616, 241] on div "friend = "Octans" hero . moveRight ( 1 ) hero . castIllusionMist ( friend ) her…" at bounding box center [777, 342] width 357 height 374
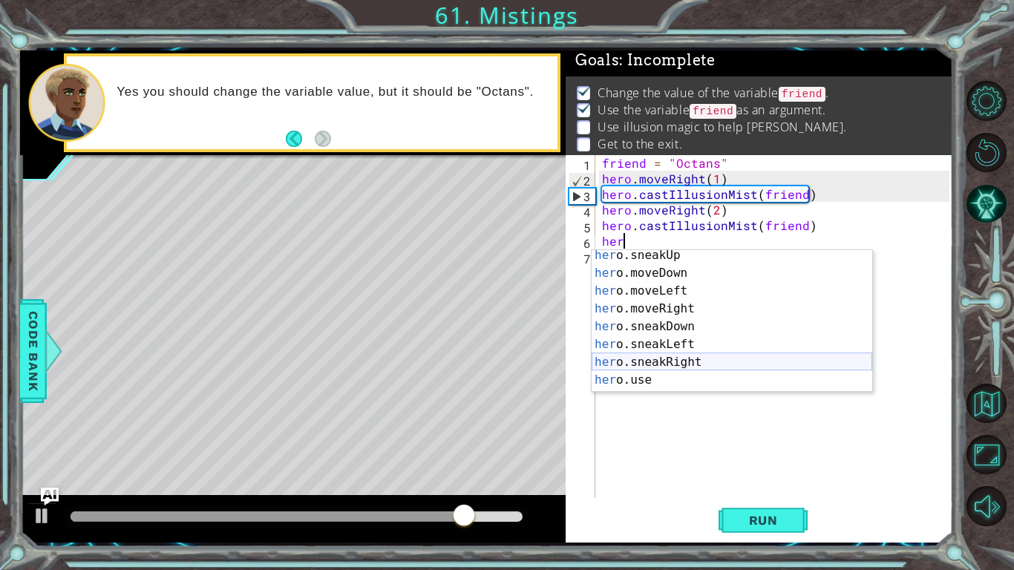
scroll to position [93, 0]
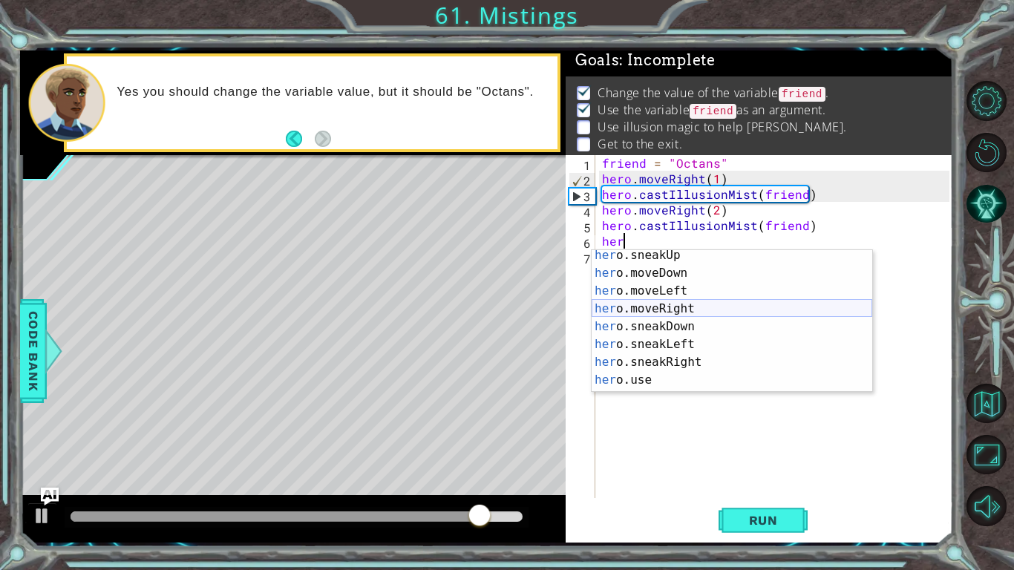
click at [691, 310] on div "her o.sneakUp press enter her o.moveDown press enter her o.moveLeft press enter…" at bounding box center [732, 336] width 281 height 178
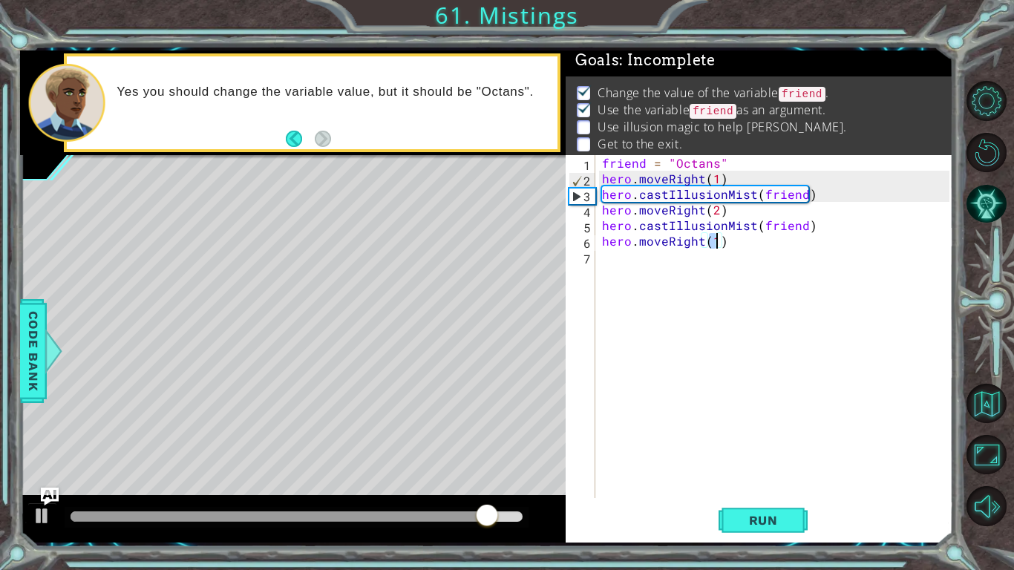
type textarea "hero.moveRight(2)"
click at [614, 267] on div "friend = "Octans" hero . moveRight ( 1 ) hero . castIllusionMist ( friend ) her…" at bounding box center [777, 342] width 357 height 374
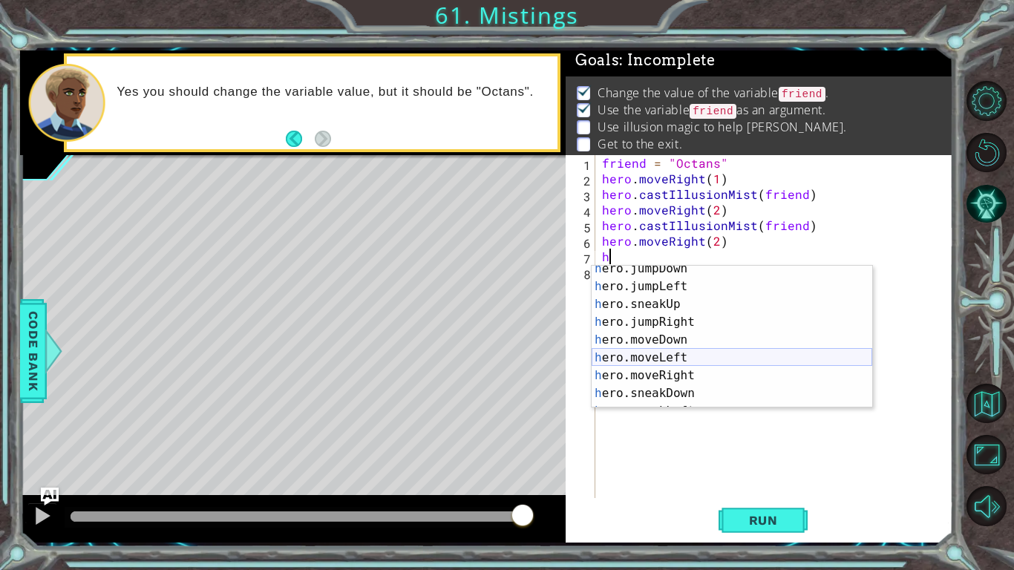
scroll to position [43, 0]
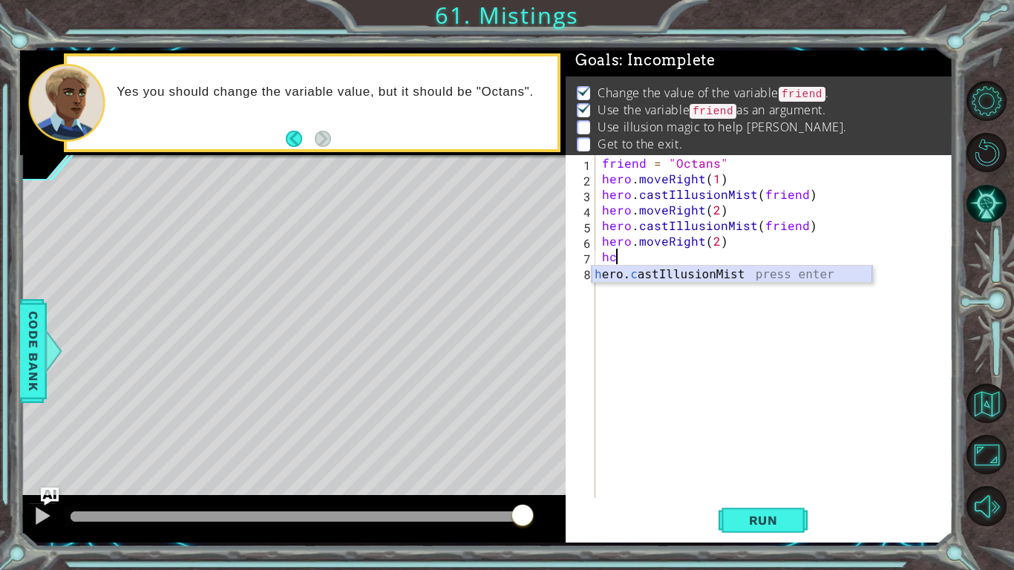
click at [646, 276] on div "h ero. c astIllusionMist press enter" at bounding box center [732, 292] width 281 height 53
type textarea "hero.castIllusionMist(friend)"
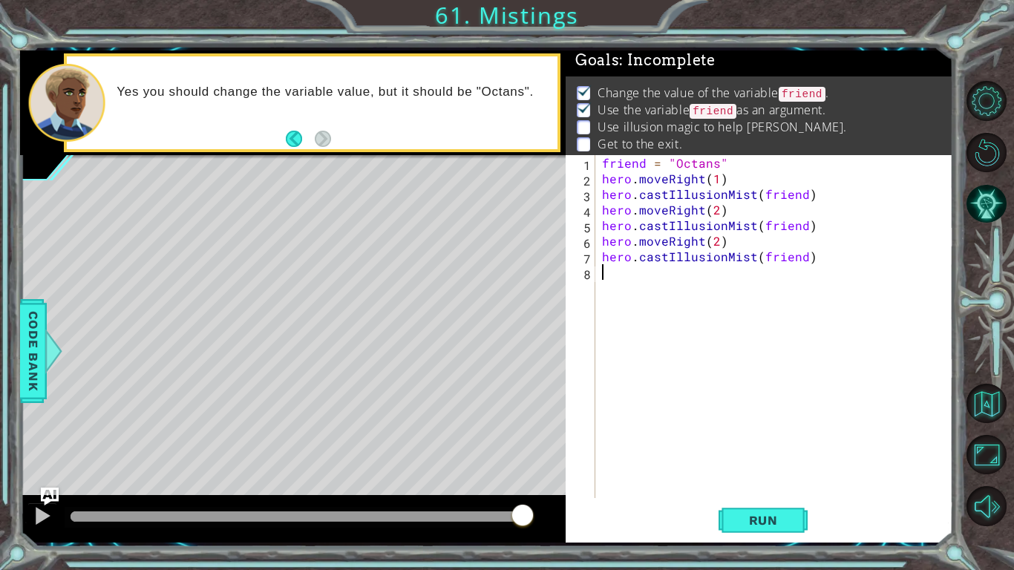
click at [632, 284] on div "friend = "Octans" hero . moveRight ( 1 ) hero . castIllusionMist ( friend ) her…" at bounding box center [777, 342] width 357 height 374
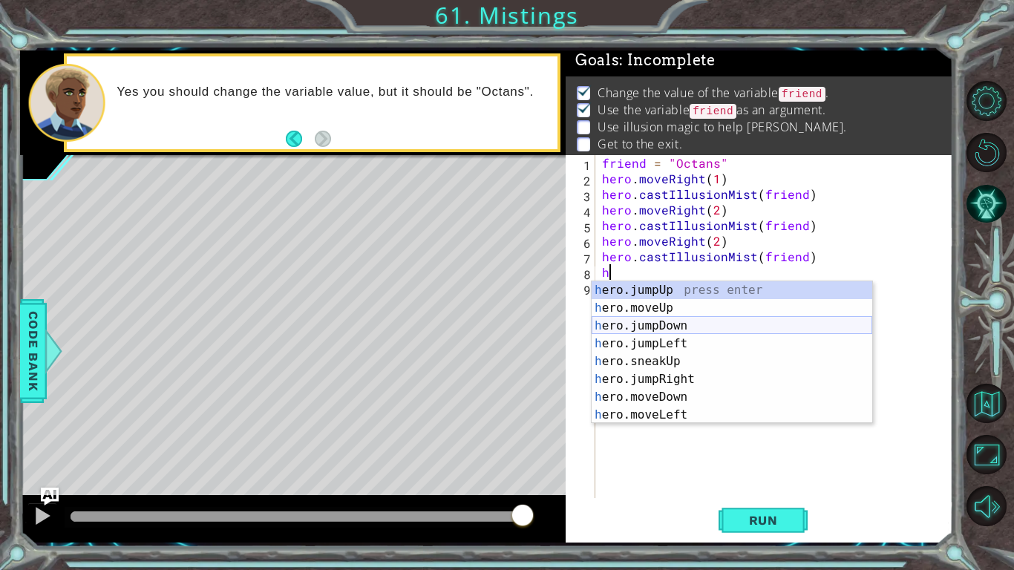
scroll to position [65, 0]
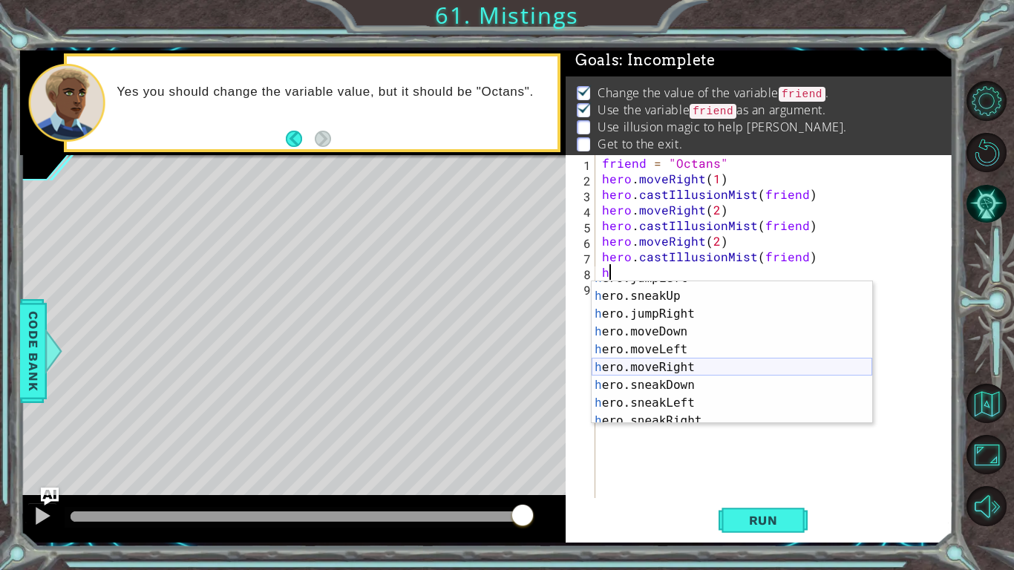
click at [653, 367] on div "h ero.jumpLeft press enter h ero.sneakUp press enter h ero.jumpRight press ente…" at bounding box center [732, 359] width 281 height 178
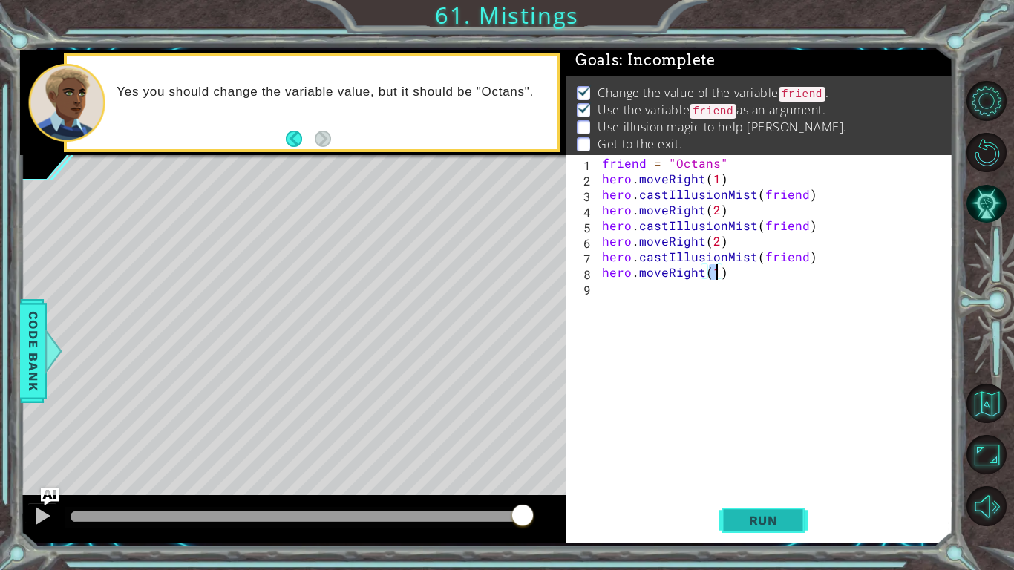
type textarea "hero.moveRight(1)"
click at [748, 527] on span "Run" at bounding box center [763, 520] width 59 height 15
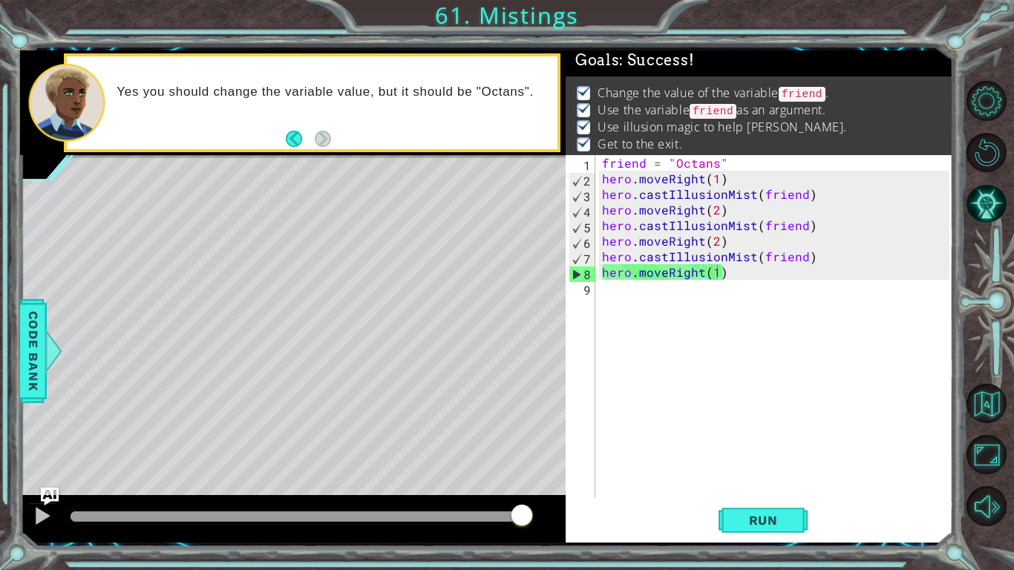
drag, startPoint x: 87, startPoint y: 512, endPoint x: 591, endPoint y: 523, distance: 504.3
click at [591, 523] on body "1 ההההההההההההההההההההההההההההההההההההההההההההההההההההההההההההההההההההההההההההה…" at bounding box center [507, 285] width 1014 height 570
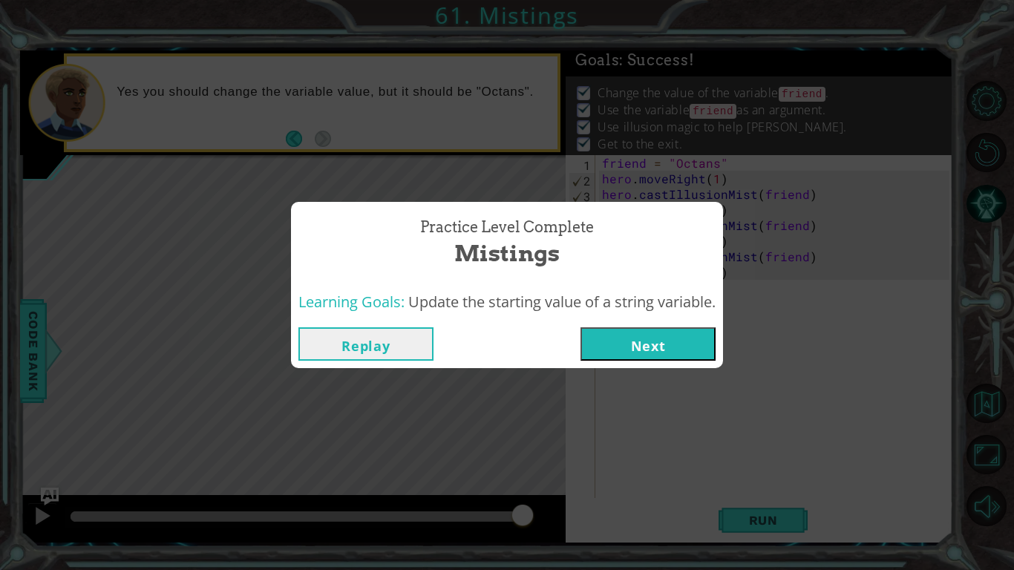
click at [644, 360] on button "Next" at bounding box center [648, 343] width 135 height 33
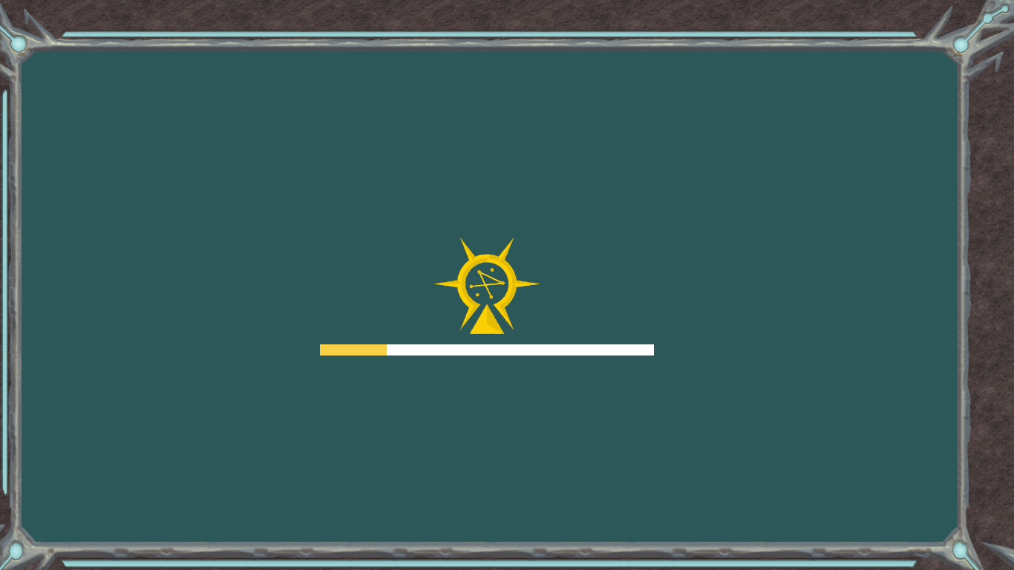
click at [631, 347] on div at bounding box center [487, 350] width 334 height 11
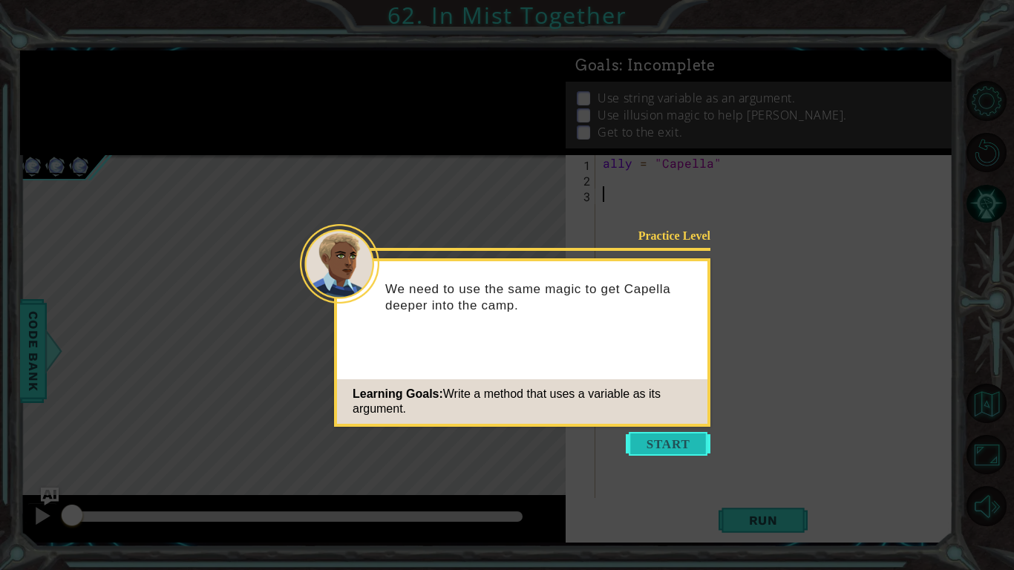
click at [658, 450] on button "Start" at bounding box center [668, 444] width 85 height 24
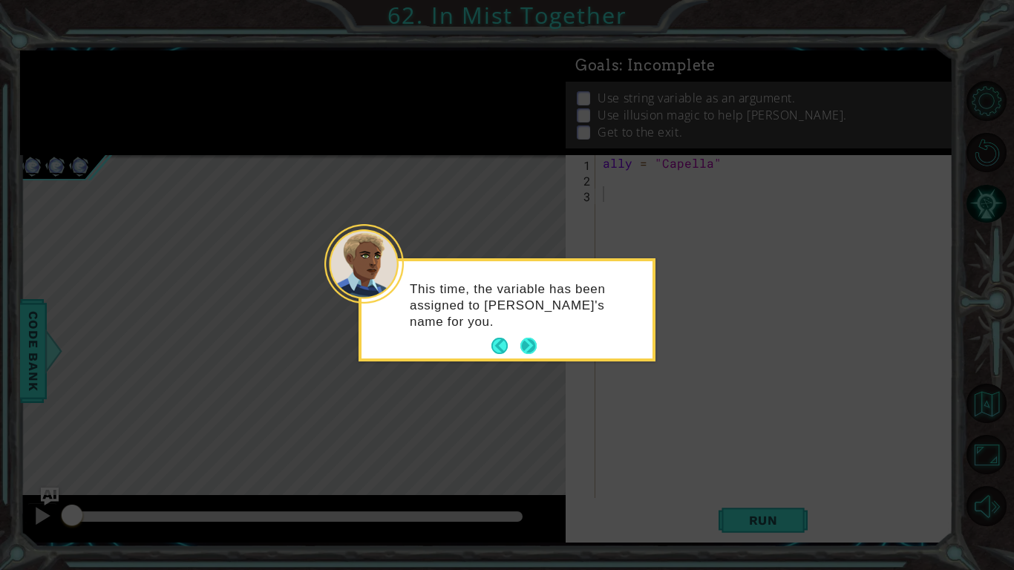
click at [522, 344] on button "Next" at bounding box center [528, 346] width 17 height 17
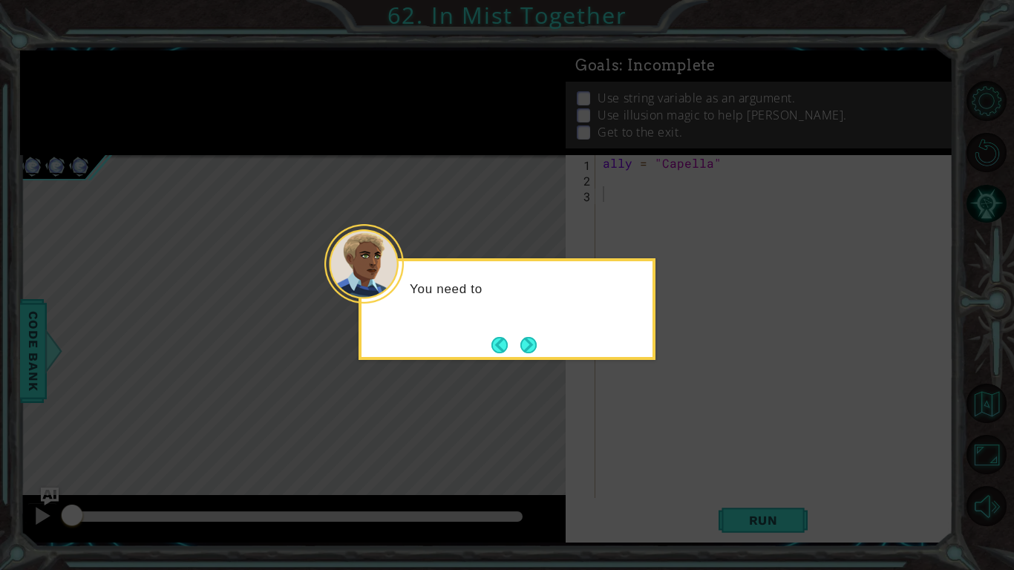
click at [522, 344] on button "Next" at bounding box center [528, 344] width 17 height 17
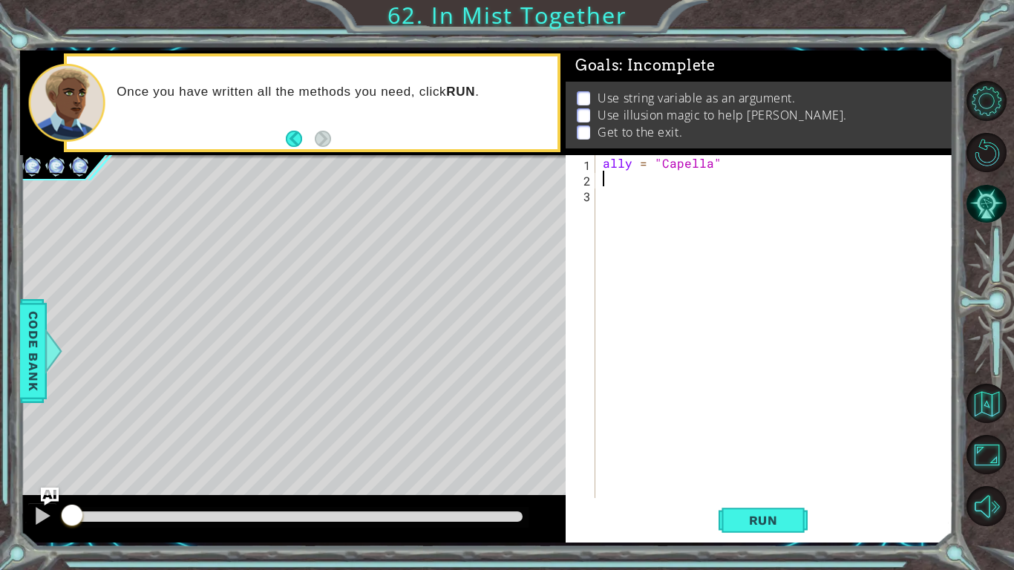
click at [613, 186] on div "ally = "Capella"" at bounding box center [778, 342] width 357 height 374
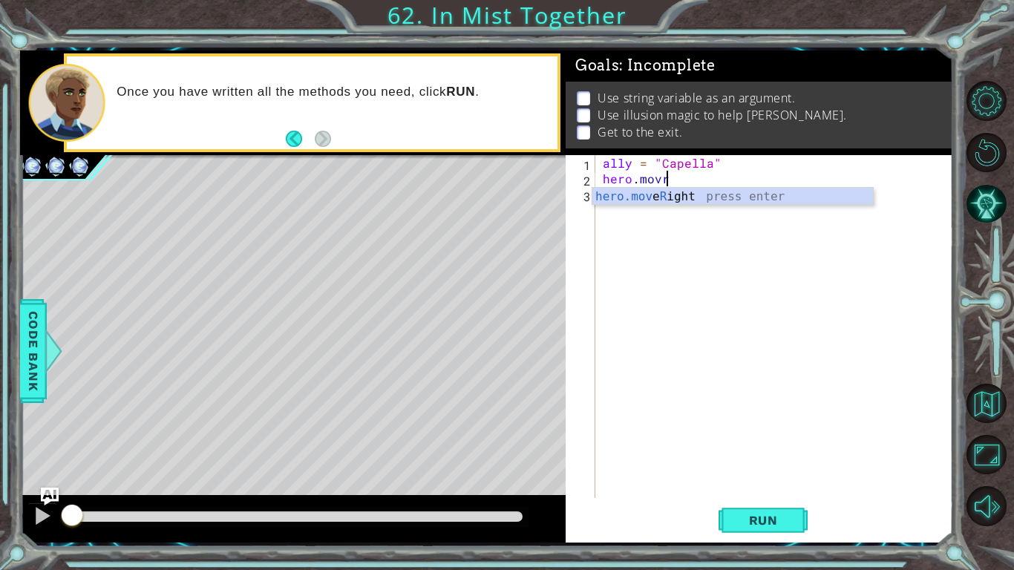
scroll to position [0, 3]
type textarea "hero.mov"
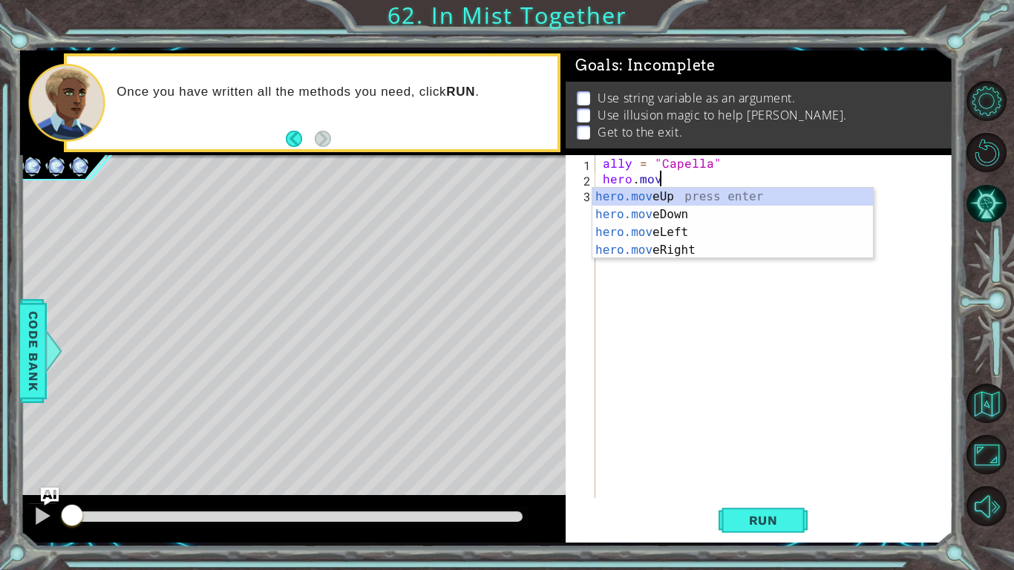
click at [659, 258] on div "ally = "Capella" hero . mov" at bounding box center [778, 342] width 357 height 374
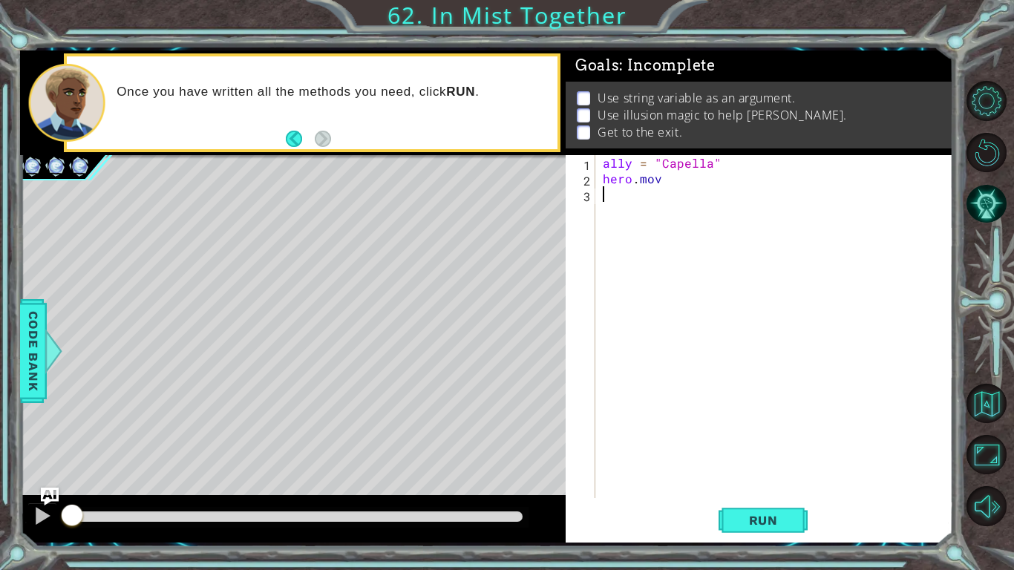
scroll to position [0, 0]
click at [683, 185] on div "ally = "Capella" hero . mov" at bounding box center [778, 342] width 357 height 374
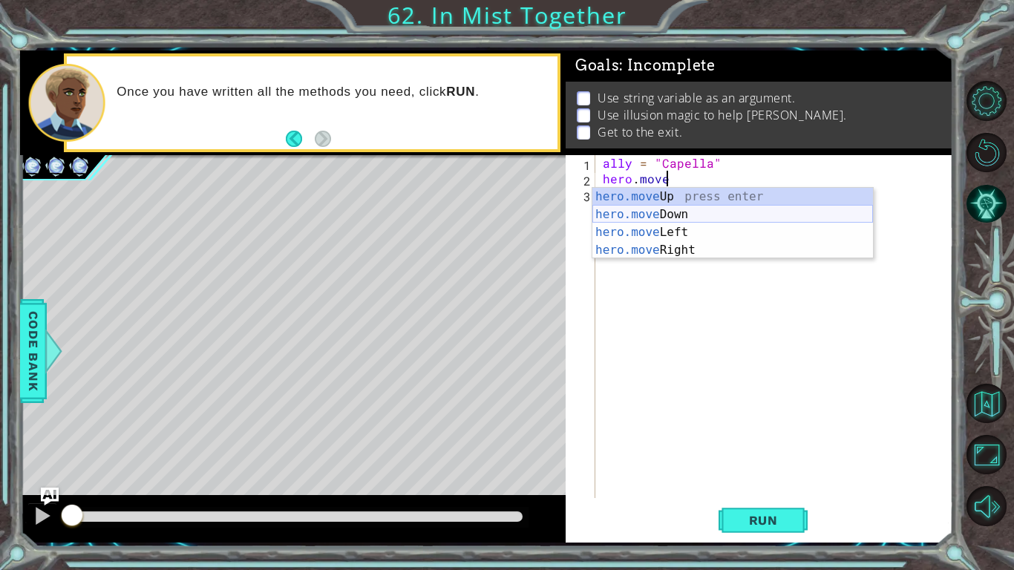
scroll to position [0, 4]
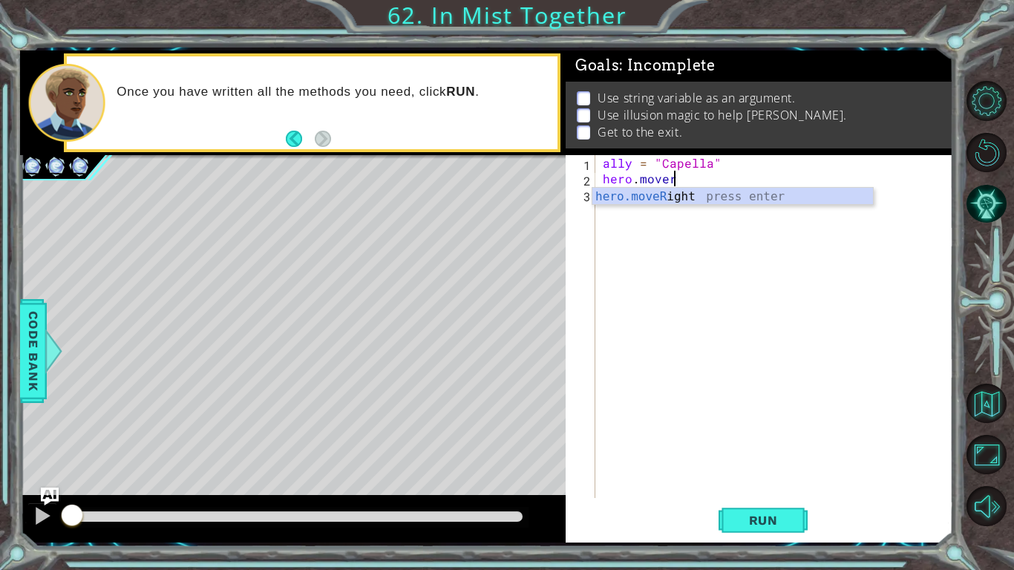
type textarea "hero.moveRight(1)"
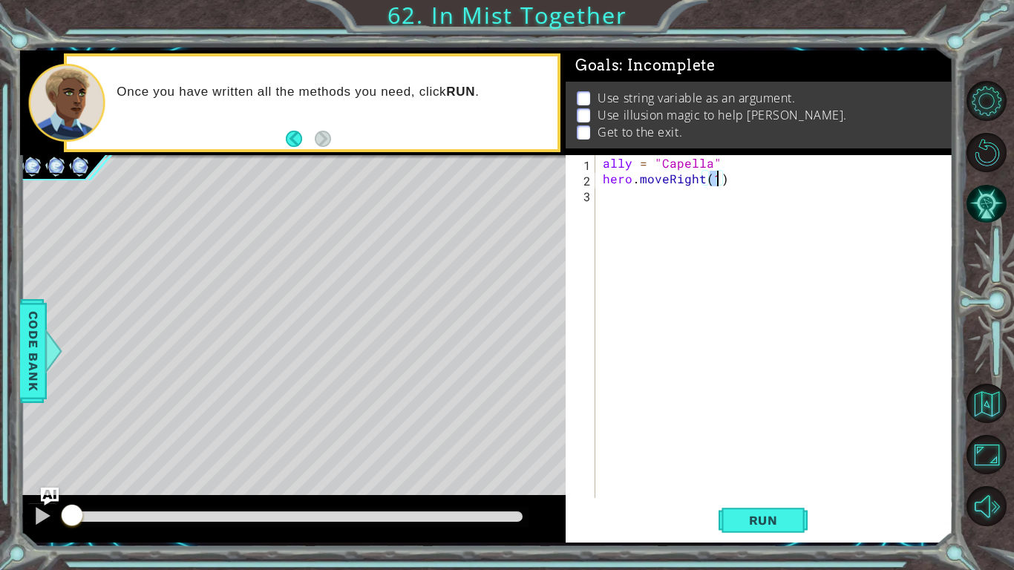
click at [613, 196] on div "ally = "Capella" hero . moveRight ( 1 )" at bounding box center [778, 342] width 357 height 374
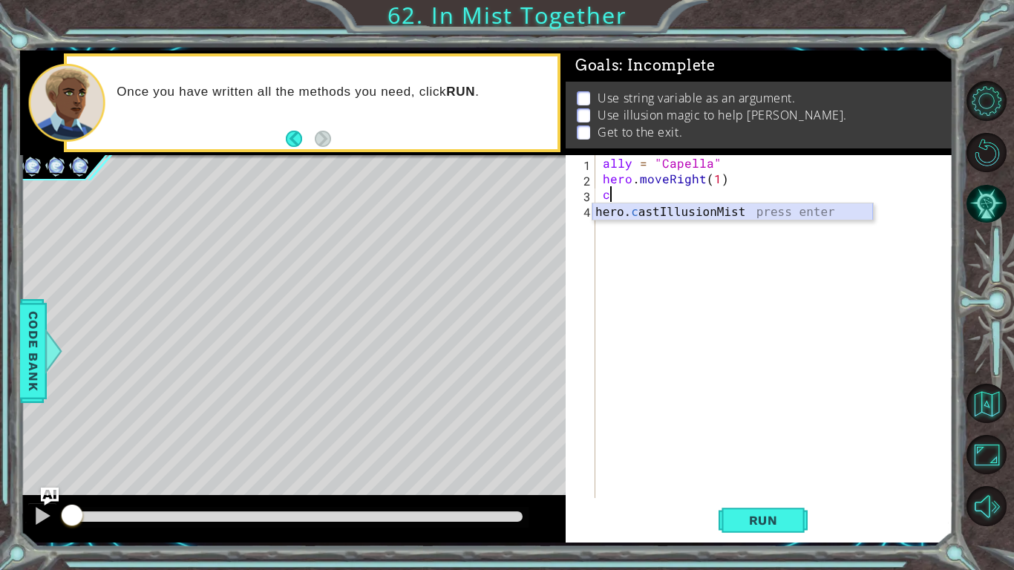
click at [654, 218] on div "hero. c astIllusionMist press enter" at bounding box center [733, 229] width 281 height 53
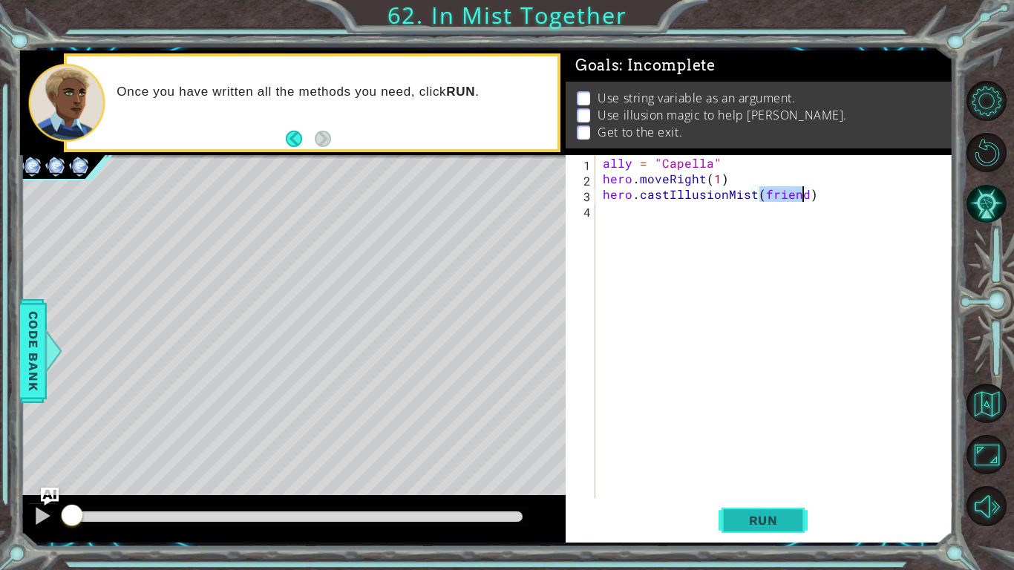
click at [759, 526] on span "Run" at bounding box center [763, 520] width 59 height 15
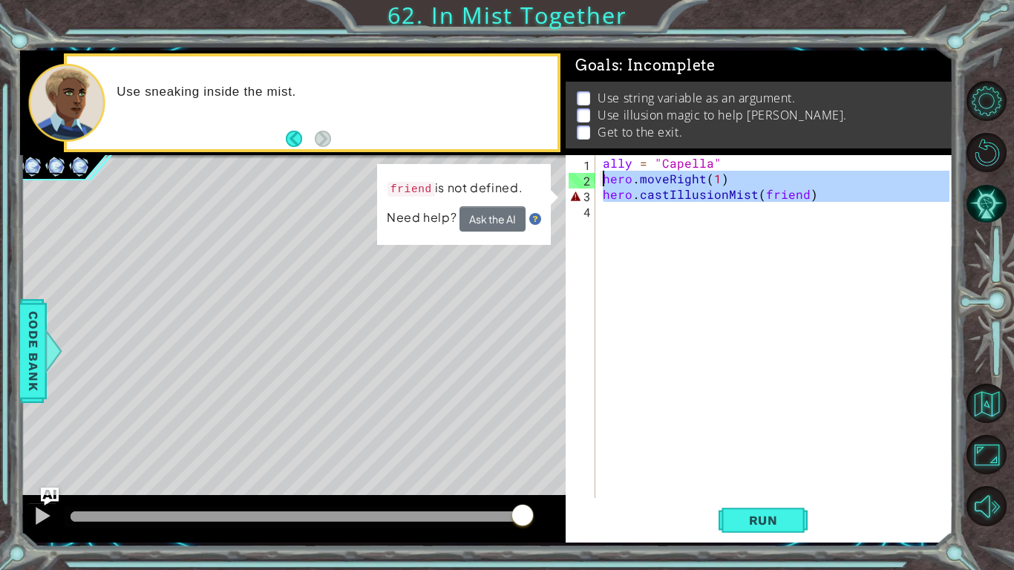
drag, startPoint x: 818, startPoint y: 203, endPoint x: 476, endPoint y: 181, distance: 343.0
click at [476, 181] on div "1 ההההההההההההההההההההההההההההההההההההההההההההההההההההההההההההההההההההההההההההה…" at bounding box center [486, 296] width 933 height 492
type textarea "hero.moveRight(1) hero.castIllusionMist(friend)"
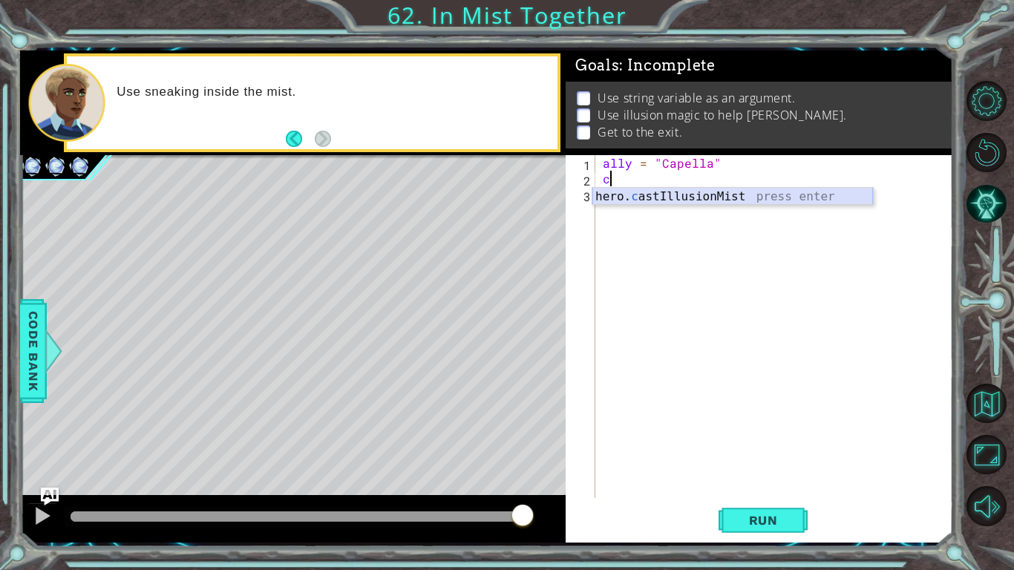
click at [650, 200] on div "hero. c astIllusionMist press enter" at bounding box center [733, 214] width 281 height 53
type textarea "hero.castIllusionMist(friend)"
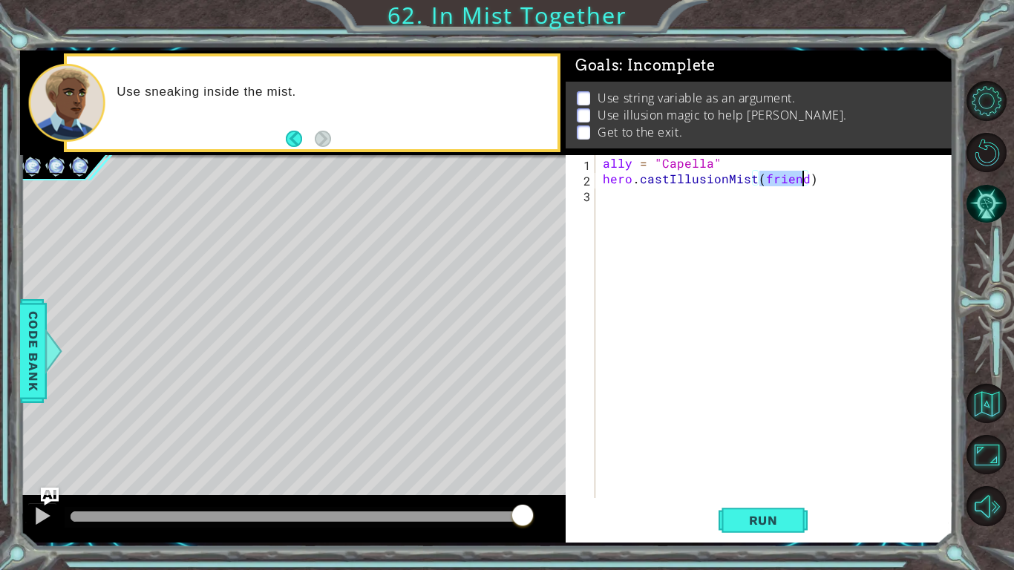
click at [615, 196] on div "ally = "Capella" hero . castIllusionMist ( friend )" at bounding box center [778, 342] width 357 height 374
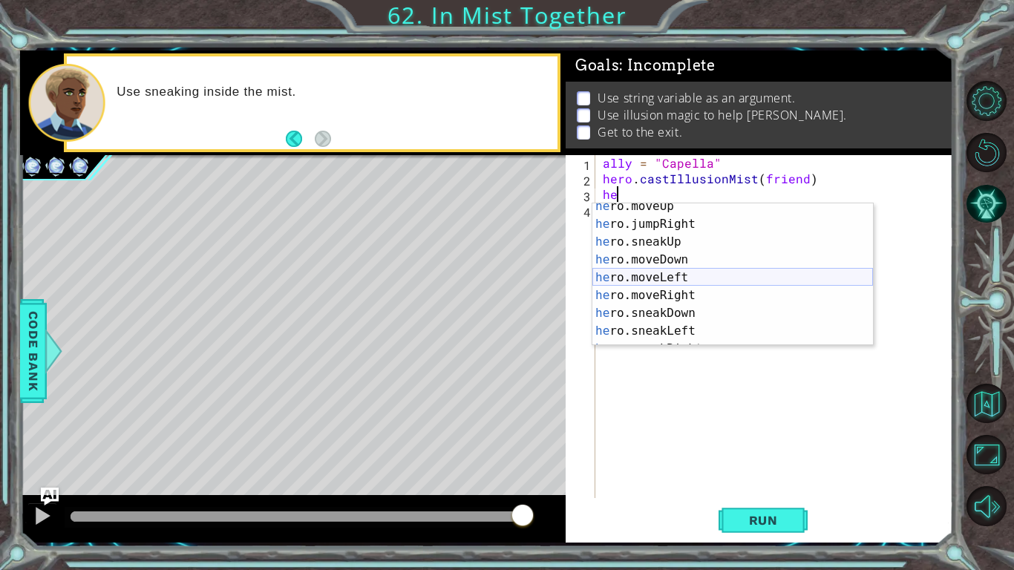
scroll to position [62, 0]
click at [685, 293] on div "he ro.moveUp press enter he ro.jumpRight press enter he ro.sneakUp press enter …" at bounding box center [733, 285] width 281 height 178
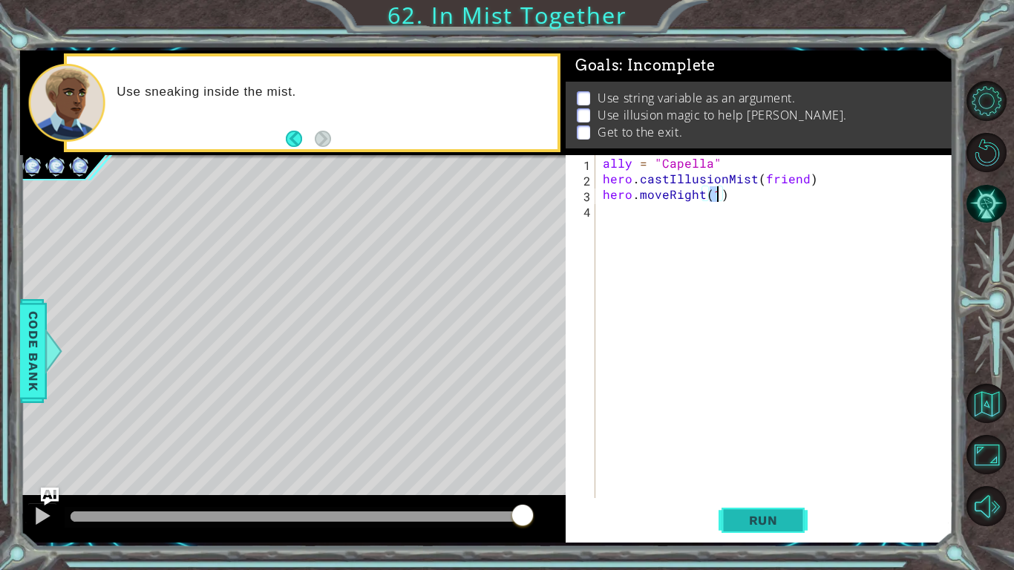
click at [772, 526] on span "Run" at bounding box center [763, 520] width 59 height 15
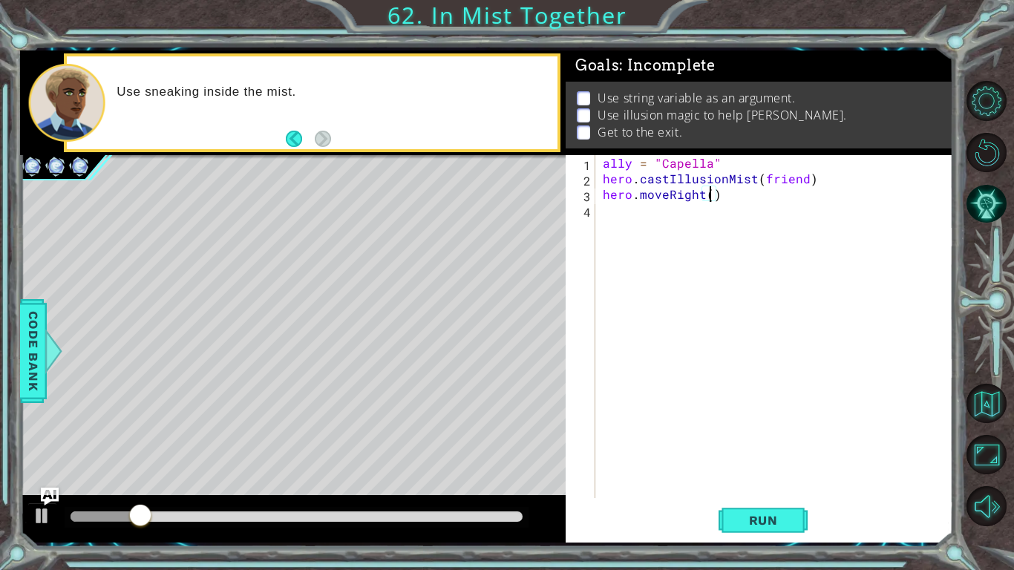
scroll to position [0, 7]
click at [802, 178] on div "ally = "Capella" hero . castIllusionMist ( friend ) hero . moveRight ( 1 )" at bounding box center [778, 342] width 357 height 374
click at [782, 518] on span "Run" at bounding box center [763, 520] width 59 height 15
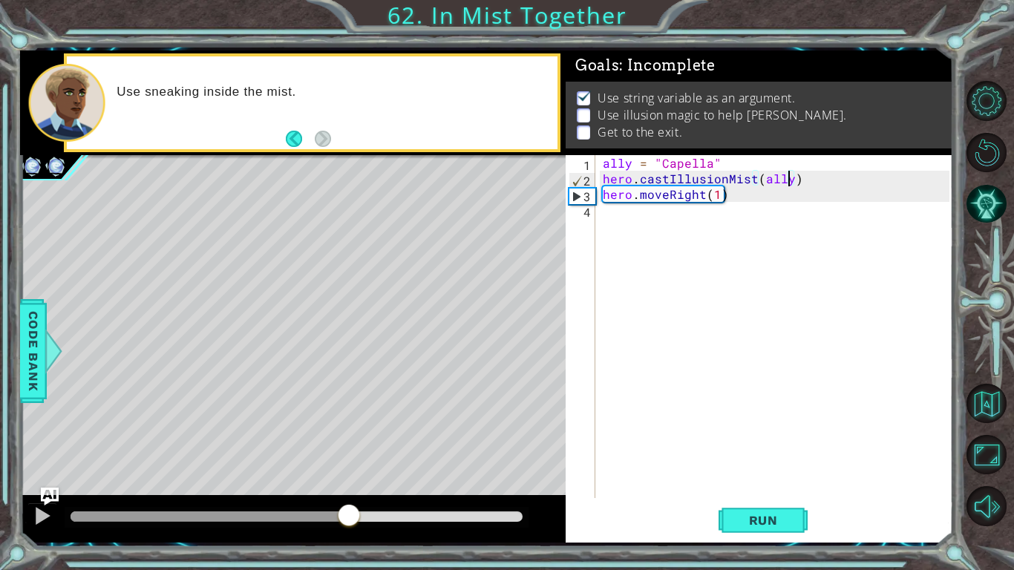
click at [348, 432] on div "methods hero use(thing) moveUp(steps) moveDown(steps) moveLeft(steps) moveRight…" at bounding box center [486, 296] width 933 height 492
click at [664, 195] on div "ally = "Capella" hero . castIllusionMist ( ally ) hero . moveRight ( 1 )" at bounding box center [778, 342] width 357 height 374
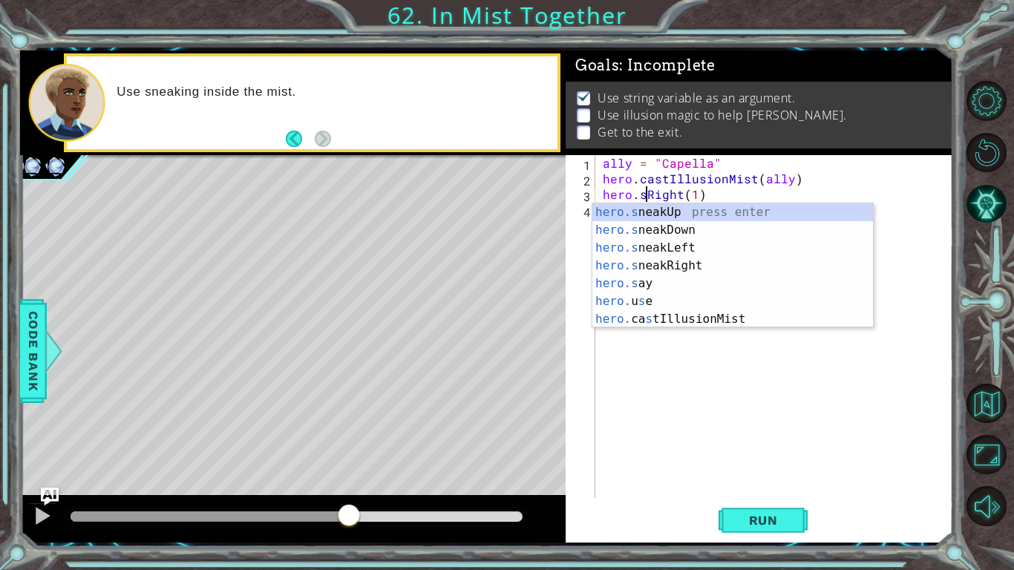
scroll to position [0, 2]
click at [673, 261] on div "hero.s neakUp press enter hero.s neakDown press enter hero.s neakLeft press ent…" at bounding box center [733, 283] width 281 height 160
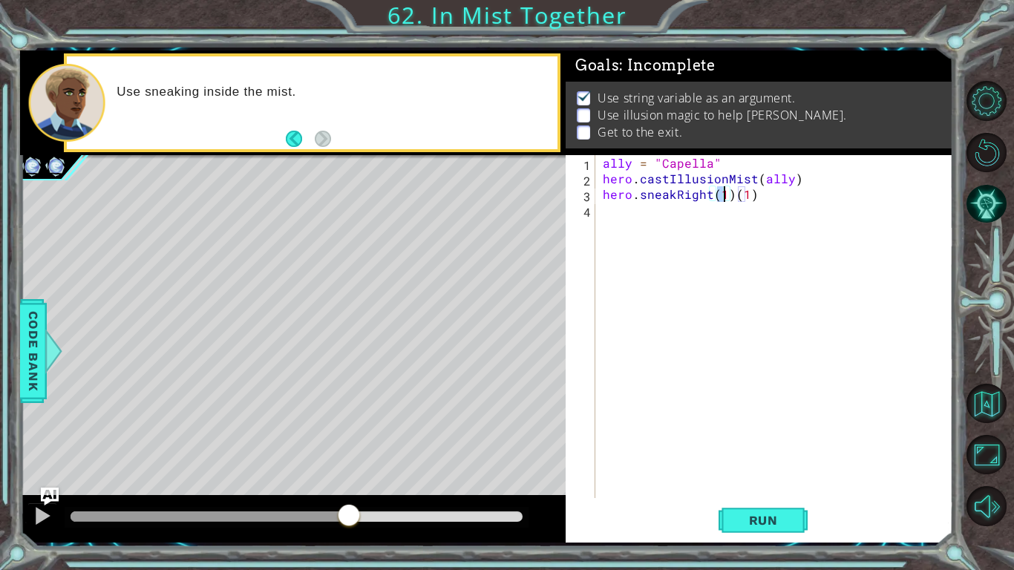
click at [758, 200] on div "ally = "Capella" hero . castIllusionMist ( ally ) hero . sneakRight ( 1 ) ( 1 )" at bounding box center [778, 342] width 357 height 374
click at [774, 520] on span "Run" at bounding box center [763, 520] width 59 height 15
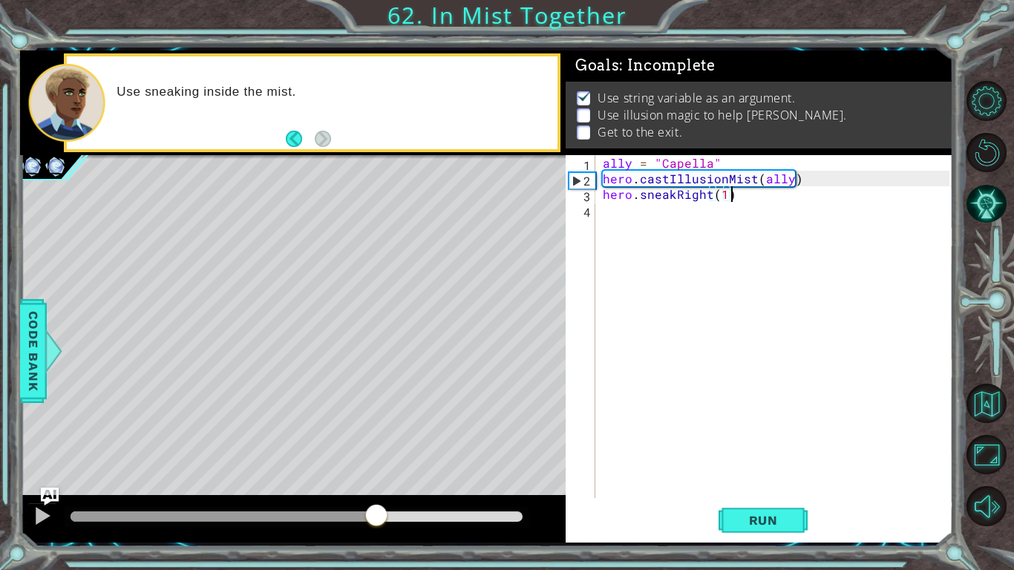
drag, startPoint x: 87, startPoint y: 515, endPoint x: 375, endPoint y: 544, distance: 289.5
click at [375, 544] on div "1 ההההההההההההההההההההההההההההההההההההההההההההההההההההההההההההההההההההההההההההה…" at bounding box center [486, 296] width 933 height 502
click at [722, 196] on div "ally = "Capella" hero . castIllusionMist ( ally ) hero . sneakRight ( 1 )" at bounding box center [778, 342] width 357 height 374
type textarea "hero.sneakRight(2)"
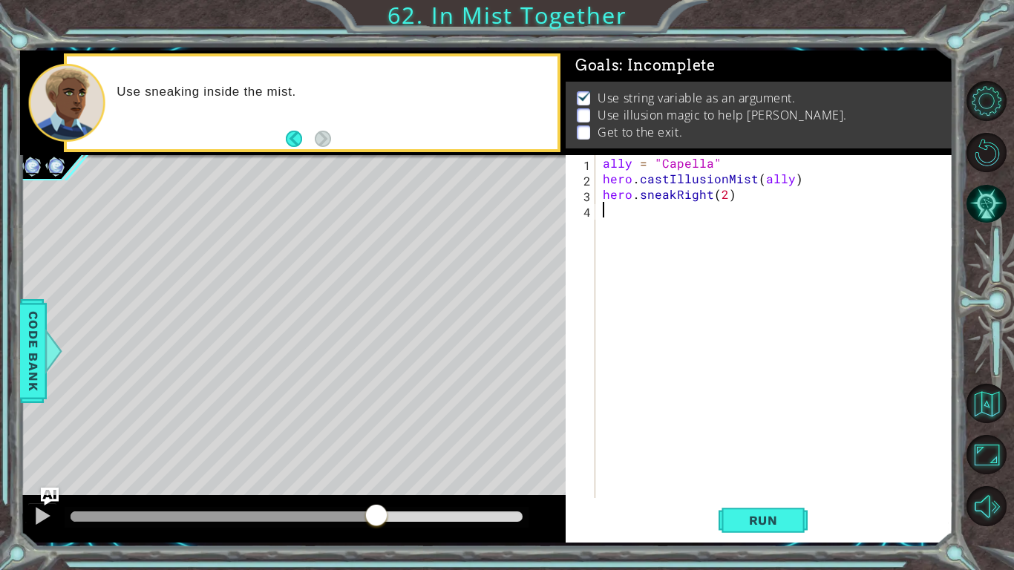
click at [614, 209] on div "ally = "Capella" hero . castIllusionMist ( ally ) hero . sneakRight ( 2 )" at bounding box center [778, 342] width 357 height 374
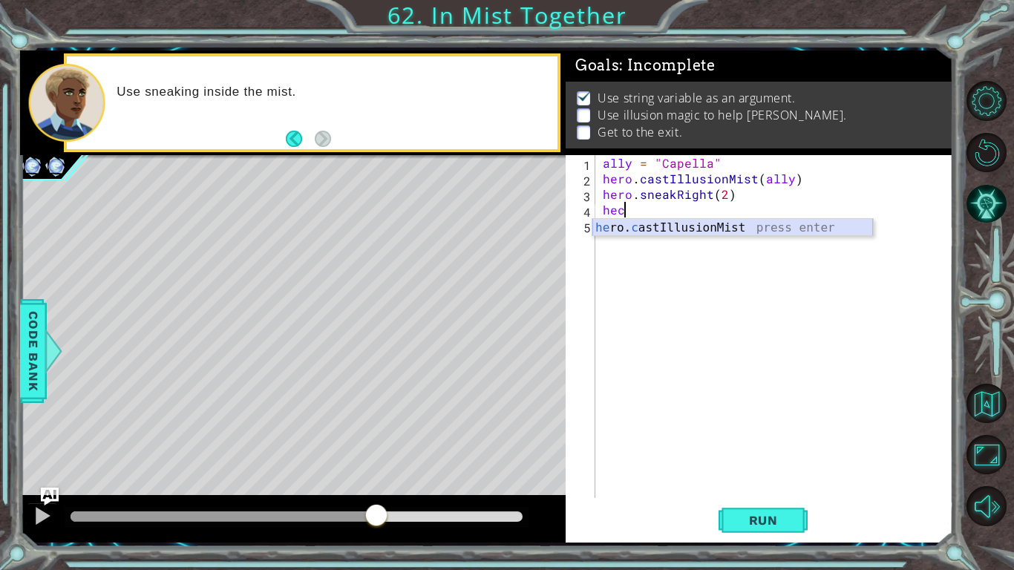
click at [723, 227] on div "he ro. c astIllusionMist press enter" at bounding box center [733, 245] width 281 height 53
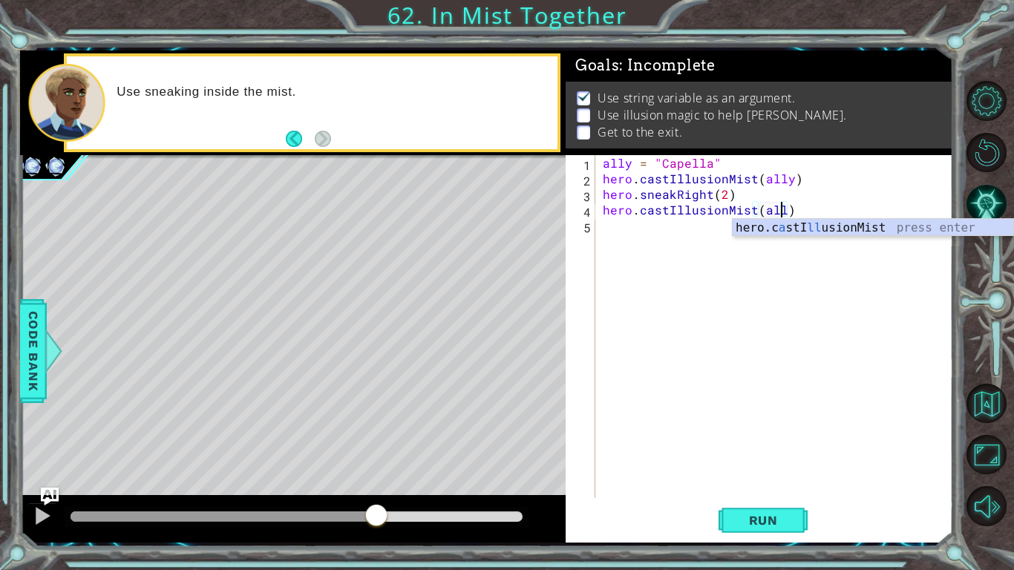
type textarea "hero.castIllusionMist(ally)"
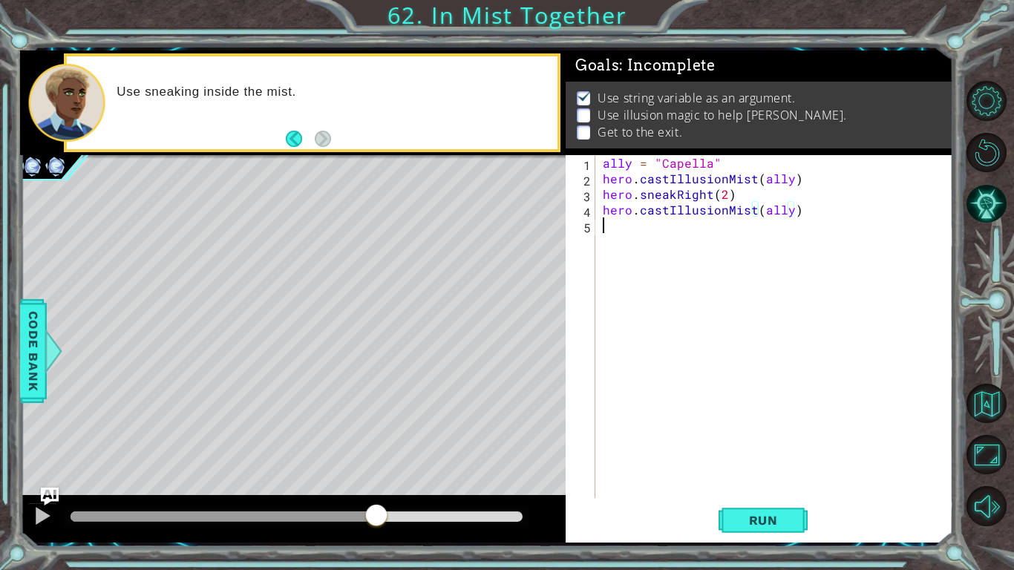
click at [635, 235] on div "ally = "Capella" hero . castIllusionMist ( ally ) hero . sneakRight ( 2 ) hero …" at bounding box center [778, 342] width 357 height 374
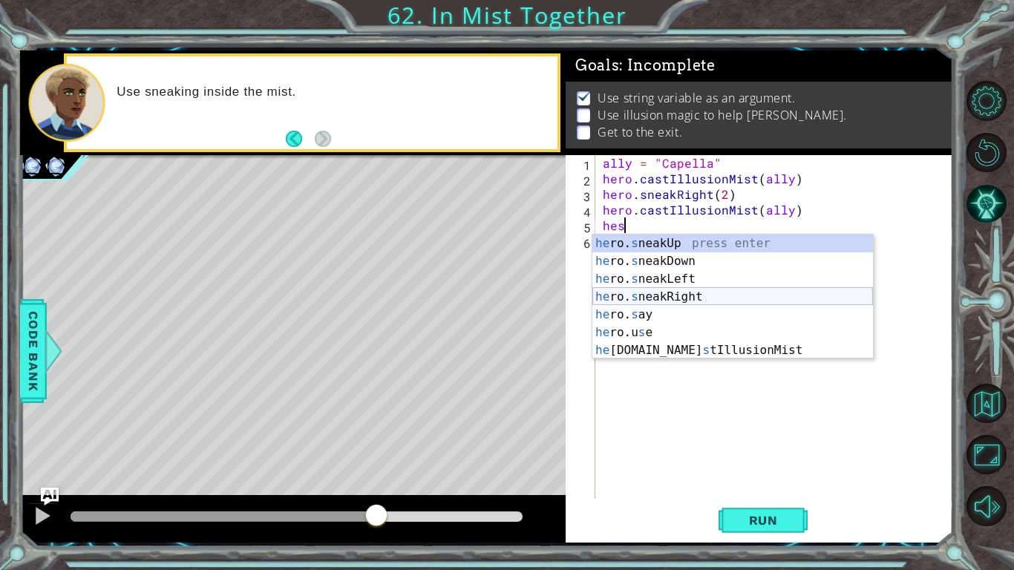
click at [667, 300] on div "he ro. s neakUp press enter he ro. s neakDown press enter he ro. s neakLeft pre…" at bounding box center [733, 315] width 281 height 160
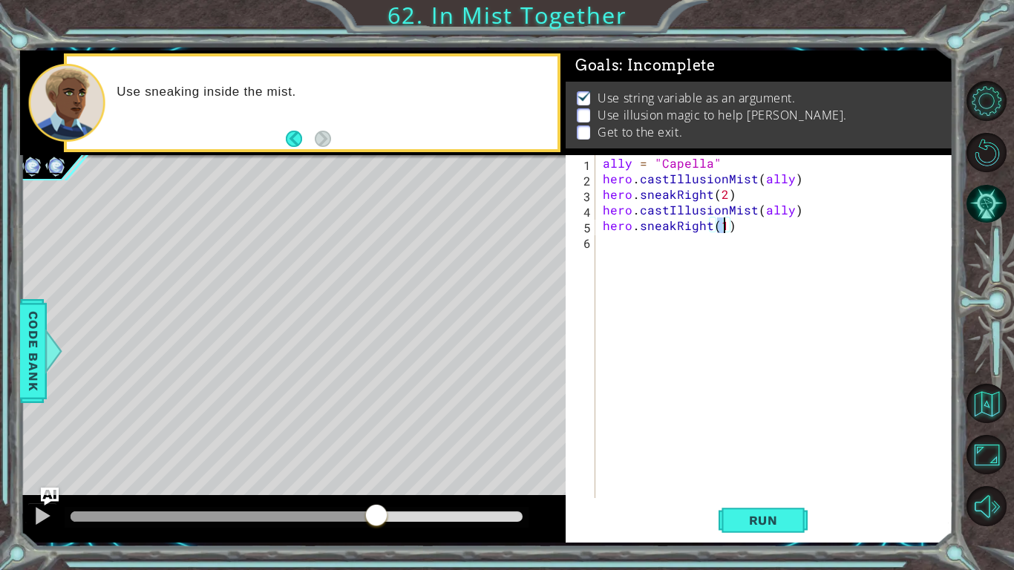
type textarea "hero.sneakRight(2)"
click at [650, 245] on div "ally = "Capella" hero . castIllusionMist ( ally ) hero . sneakRight ( 2 ) hero …" at bounding box center [778, 342] width 357 height 374
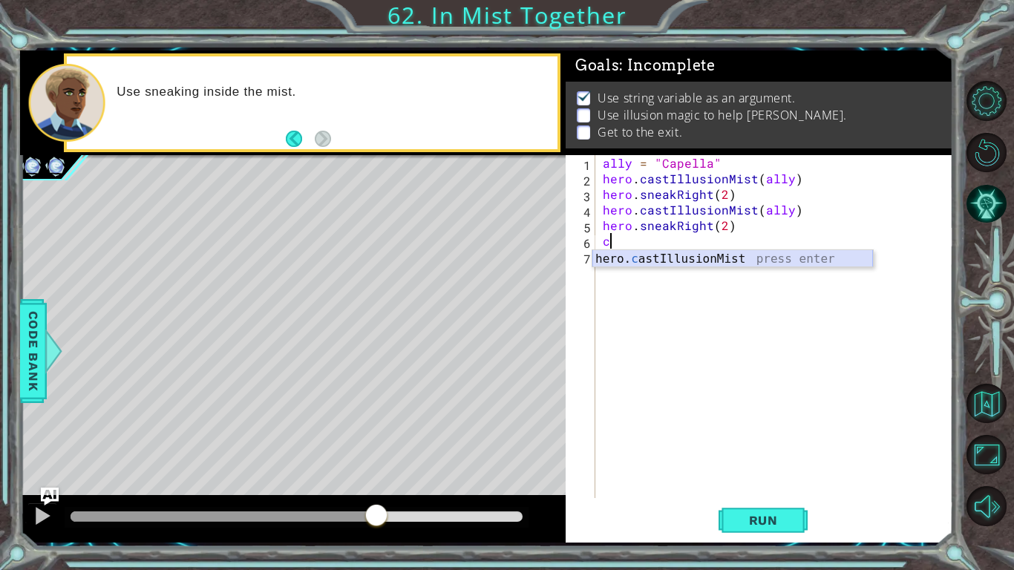
click at [656, 266] on div "hero. c astIllusionMist press enter" at bounding box center [733, 276] width 281 height 53
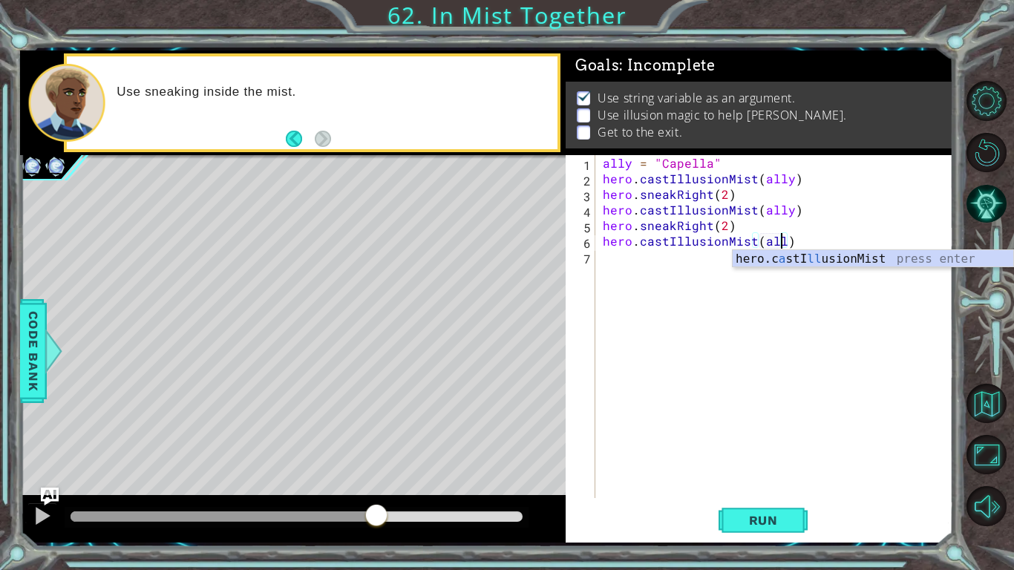
type textarea "hero.castIllusionMist(ally)"
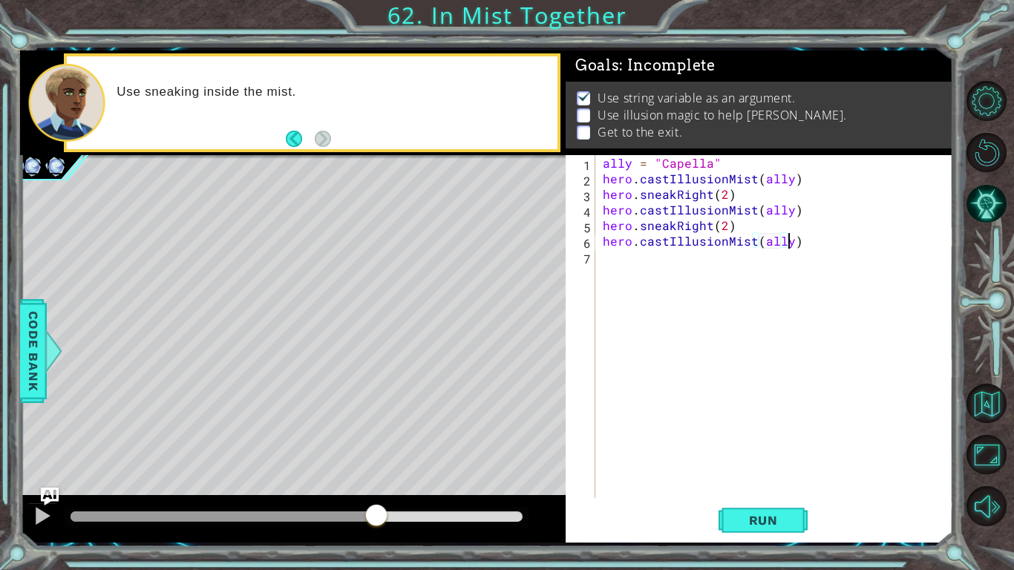
scroll to position [0, 11]
click at [604, 258] on div "ally = "Capella" hero . castIllusionMist ( ally ) hero . sneakRight ( 2 ) hero …" at bounding box center [778, 342] width 357 height 374
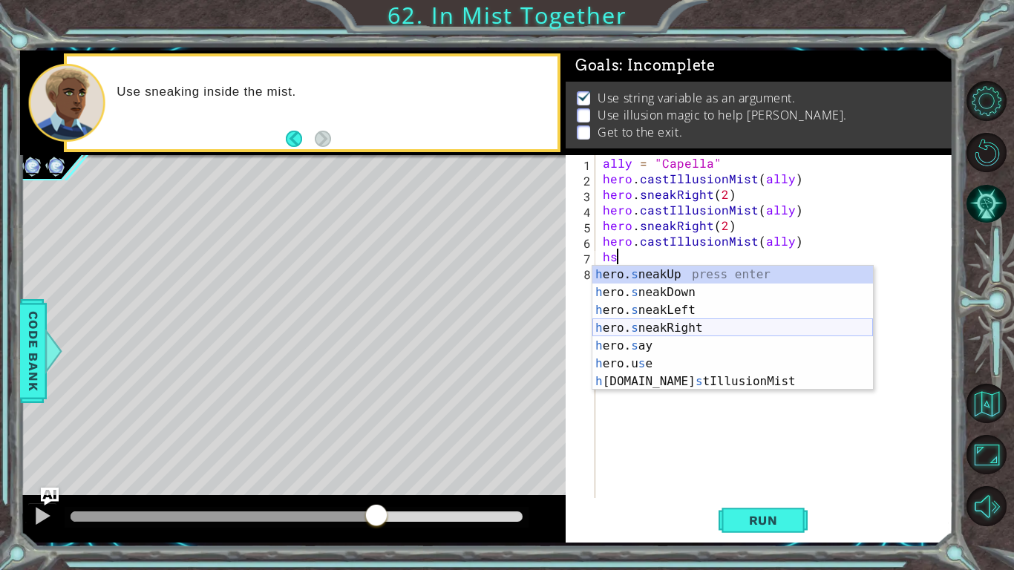
click at [680, 330] on div "h ero. s neakUp press enter h ero. s neakDown press enter h ero. s neakLeft pre…" at bounding box center [733, 346] width 281 height 160
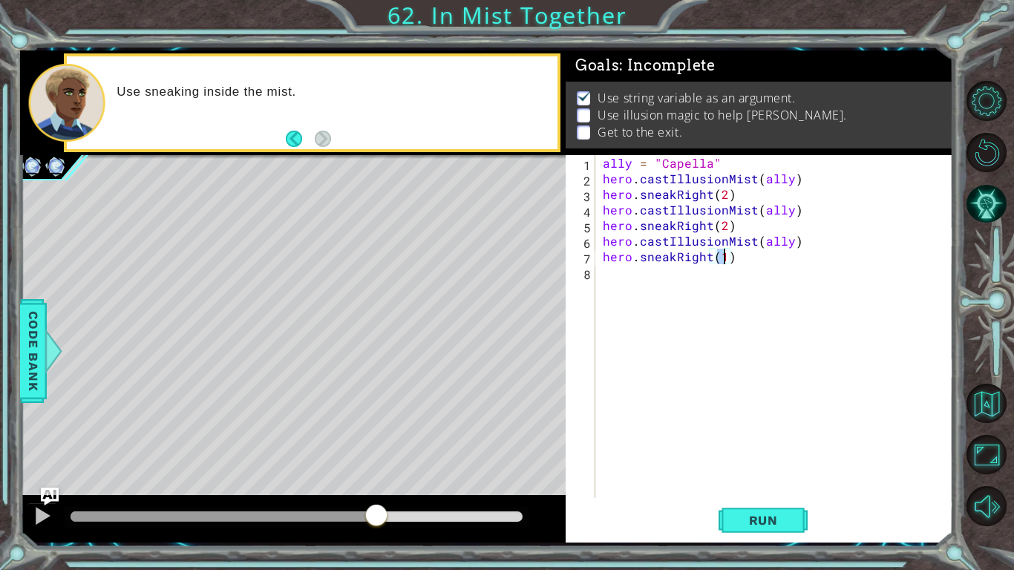
scroll to position [0, 7]
type textarea "hero.sneakRight(2)"
click at [766, 521] on span "Run" at bounding box center [763, 520] width 59 height 15
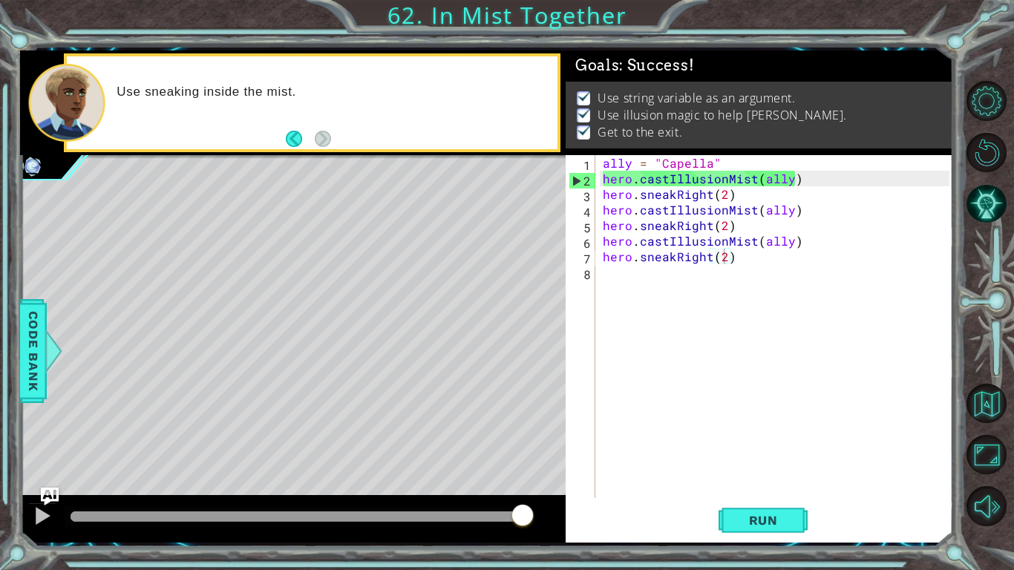
drag, startPoint x: 88, startPoint y: 516, endPoint x: 550, endPoint y: 511, distance: 462.6
click at [550, 511] on body "1 ההההההההההההההההההההההההההההההההההההההההההההההההההההההההההההההההההההההההההההה…" at bounding box center [507, 285] width 1014 height 570
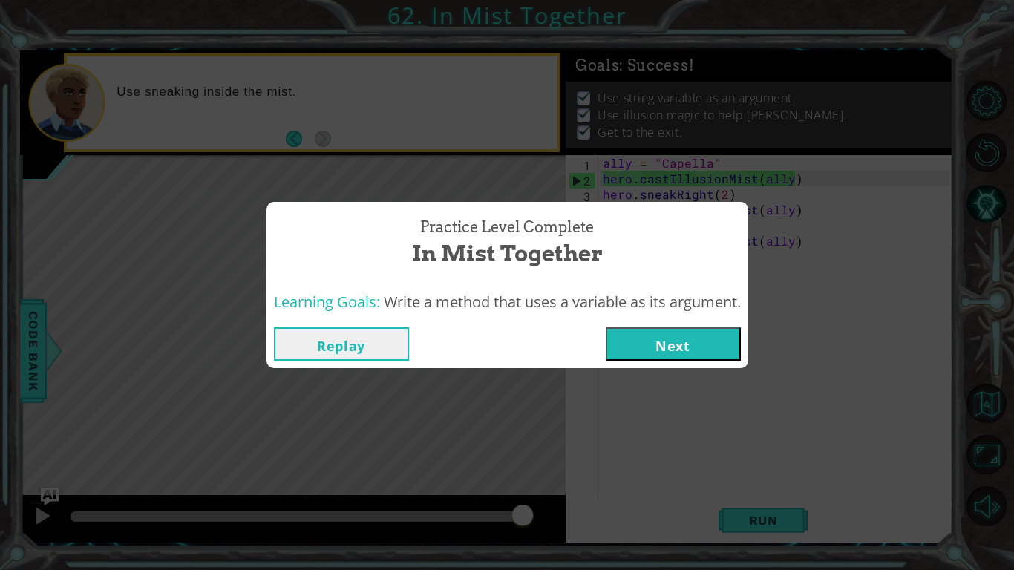
click at [673, 339] on button "Next" at bounding box center [673, 343] width 135 height 33
